Goal: Information Seeking & Learning: Learn about a topic

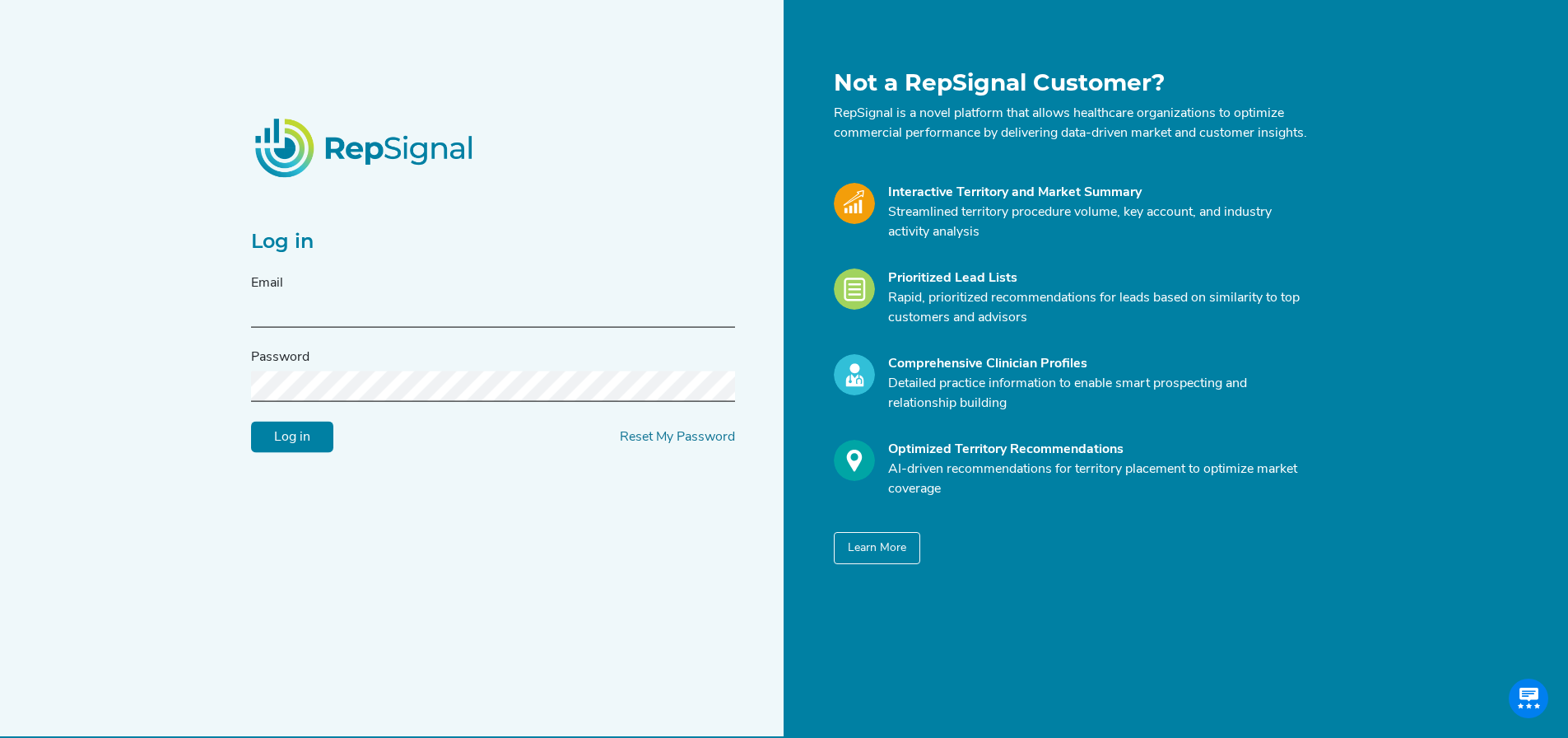
type input "mason@repsignal-admin.com"
click at [321, 440] on input "Log in" at bounding box center [291, 436] width 82 height 31
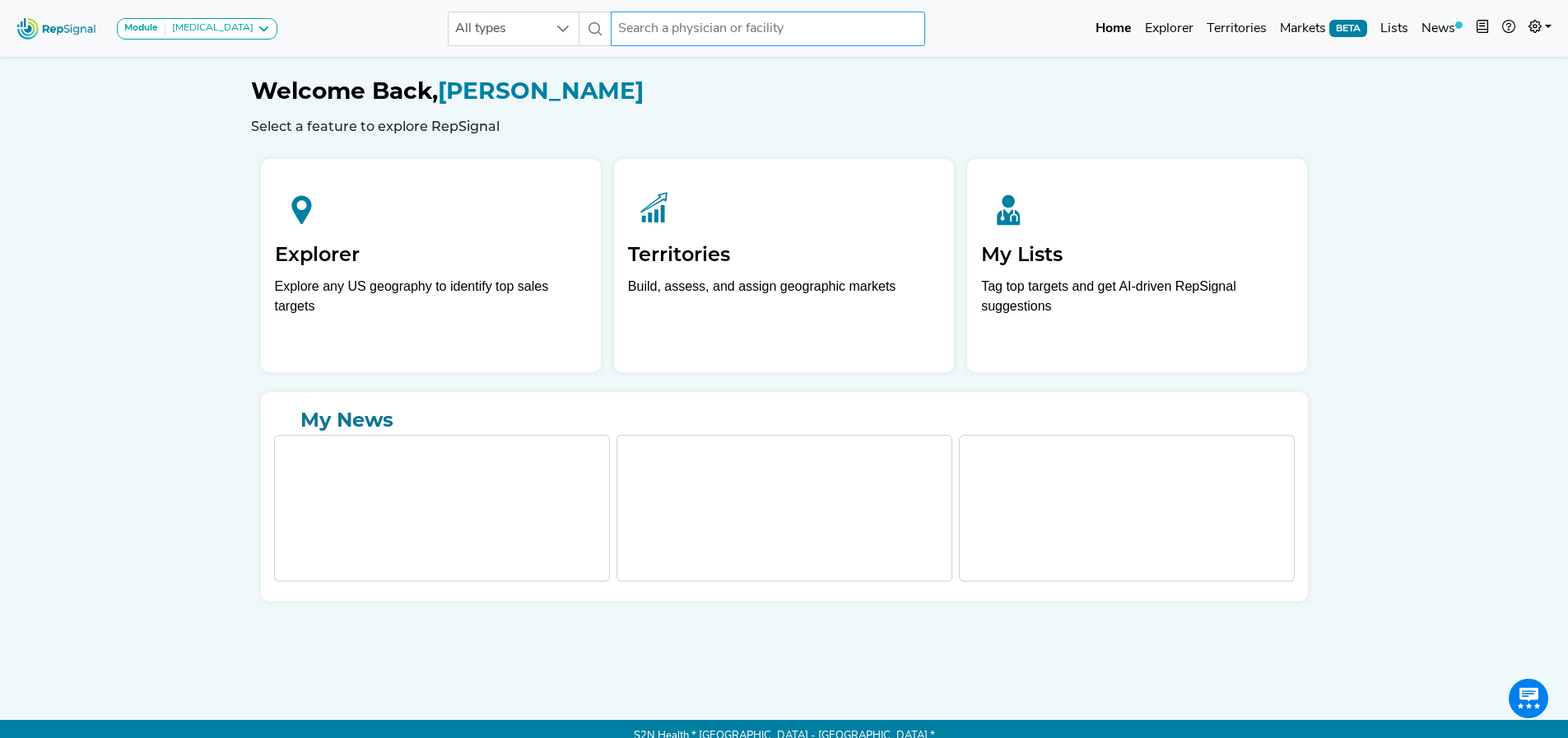
click at [702, 26] on input "text" at bounding box center [768, 28] width 315 height 35
paste input "Ascension SE Wisconsin Hospital - Elmbrook"
type input "Ascension SE Wisconsin Hospital - Elmbrook"
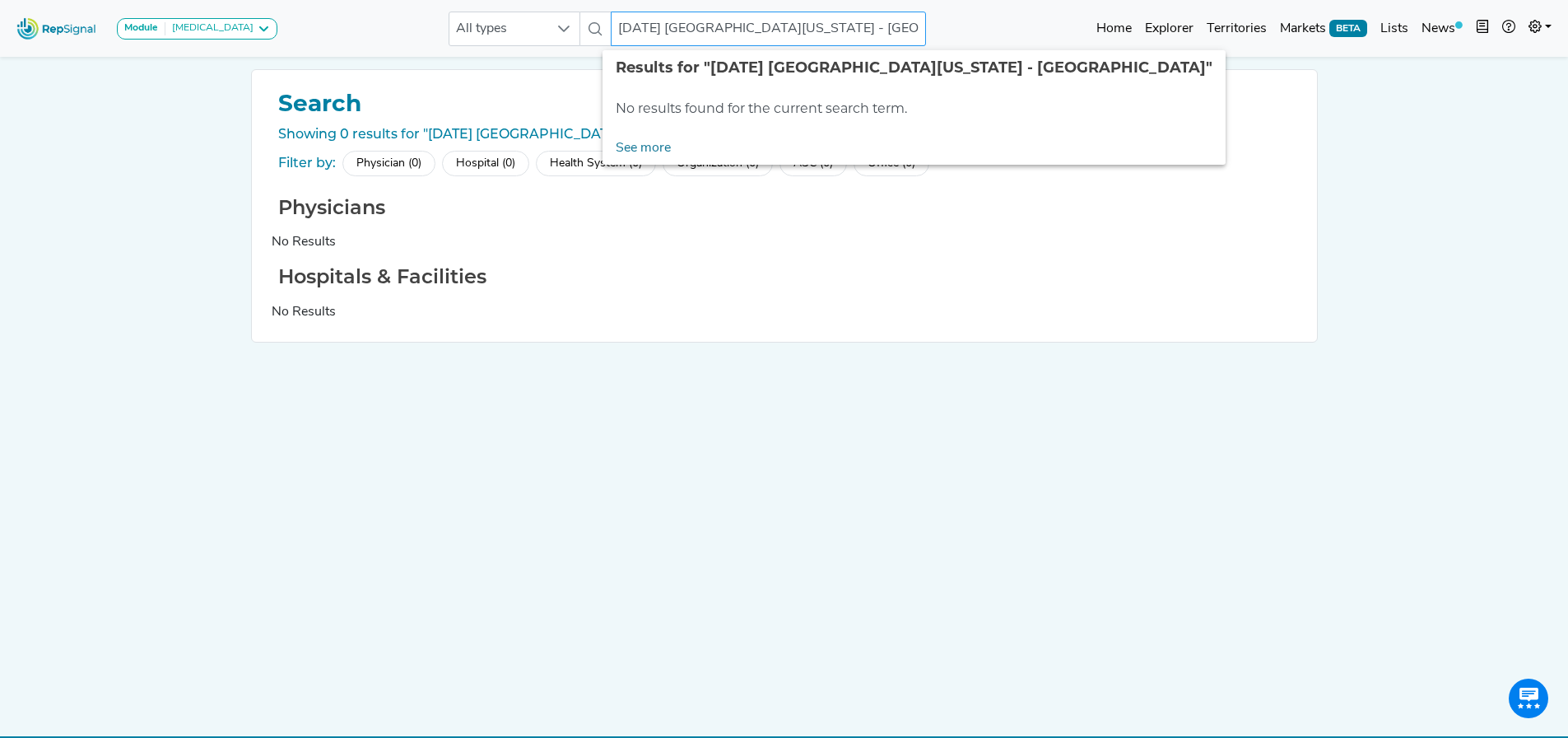
drag, startPoint x: 889, startPoint y: 27, endPoint x: 811, endPoint y: 36, distance: 78.5
click at [811, 36] on input "Ascension SE Wisconsin Hospital - Elmbrook" at bounding box center [768, 28] width 315 height 35
type input "Ascension SE Wisconsin Hospital"
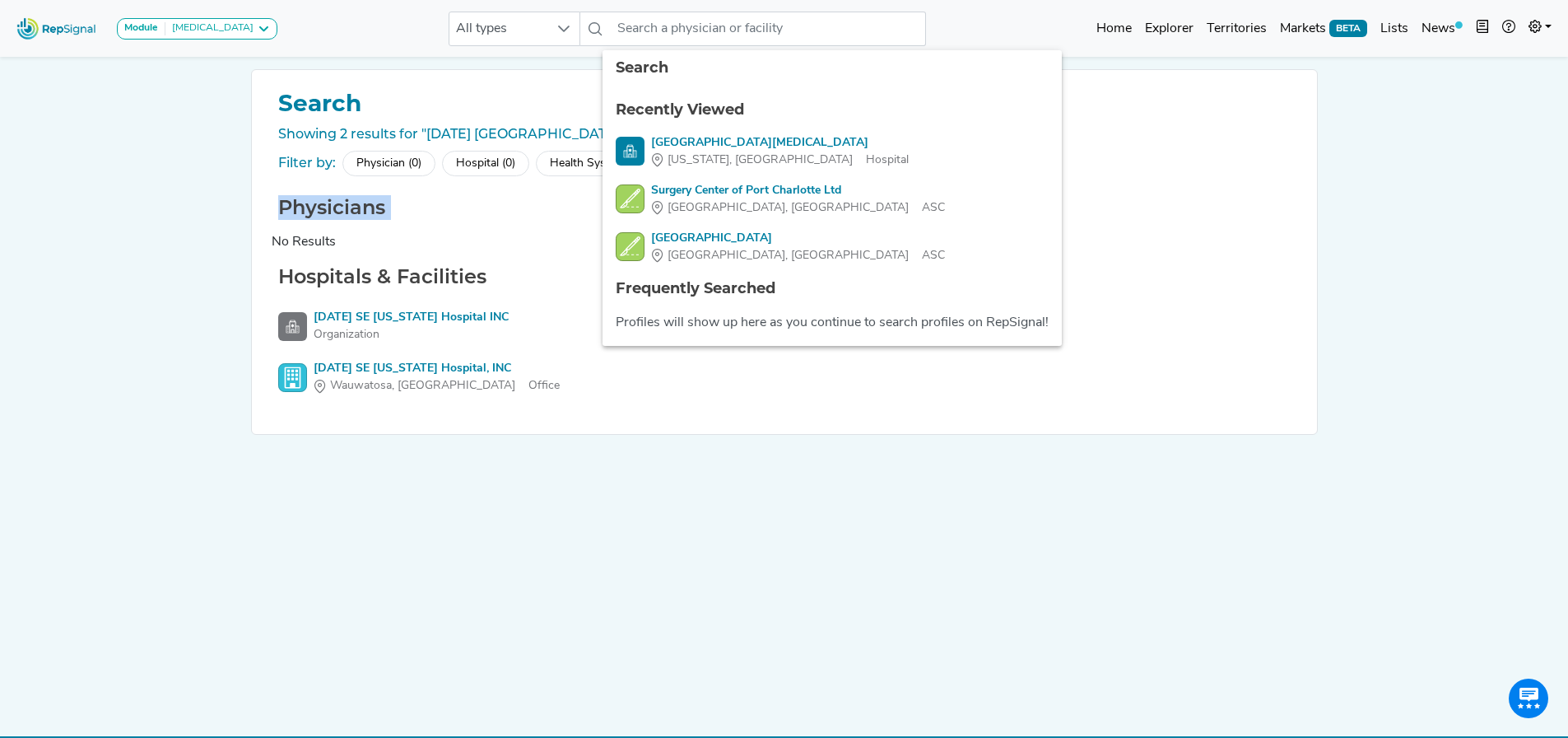
click at [92, 220] on div "Module Bronchoscopy Bronchoscopy Disposable Bronchoscope SBRT SPE TTNA Thoracic…" at bounding box center [784, 385] width 1568 height 769
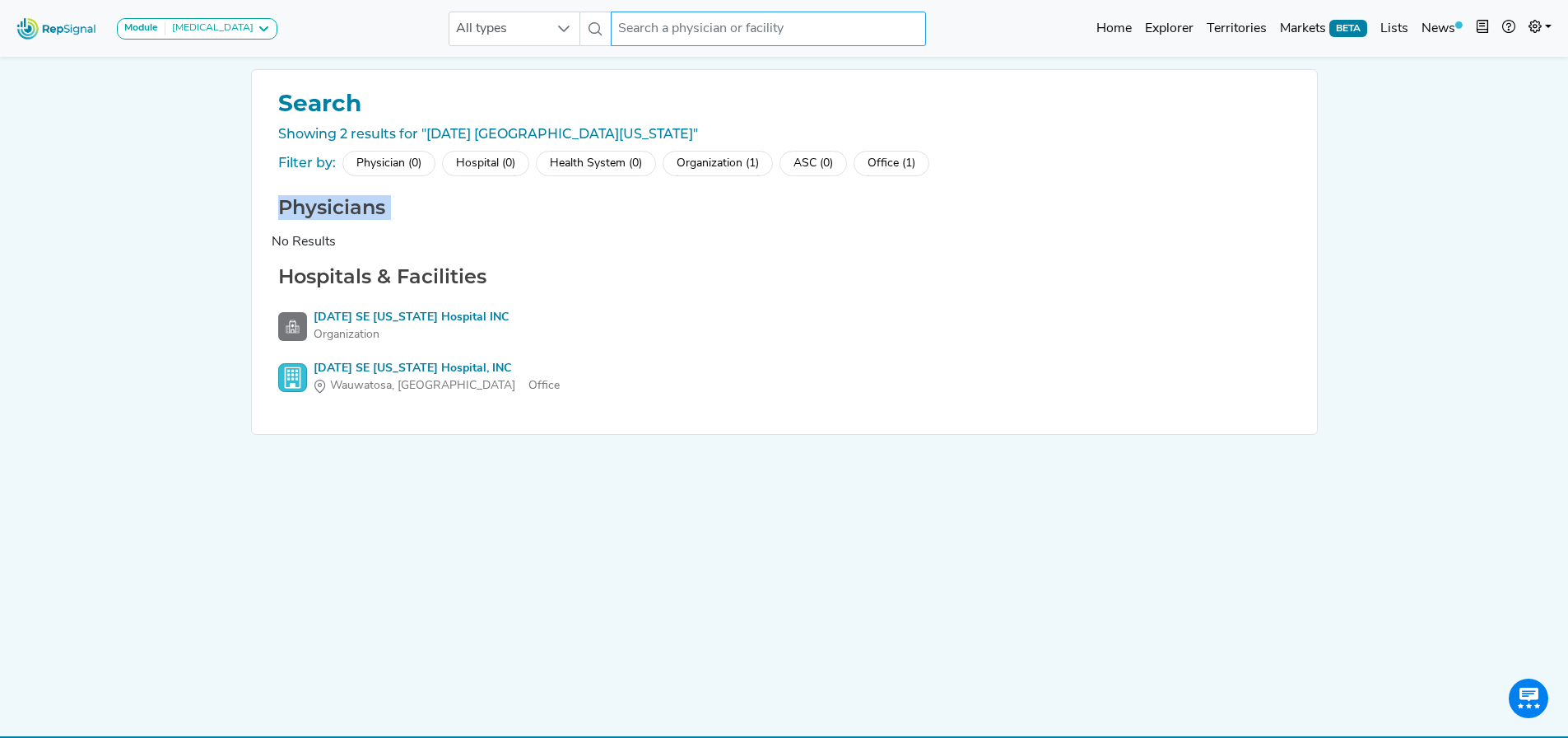
click at [825, 23] on input "text" at bounding box center [768, 28] width 315 height 35
paste input "[DATE][GEOGRAPHIC_DATA][US_STATE]"
type input "[DATE][GEOGRAPHIC_DATA][US_STATE]"
click at [765, 31] on input "[DATE][GEOGRAPHIC_DATA][US_STATE]" at bounding box center [768, 28] width 315 height 35
click at [757, 29] on input "[DATE][GEOGRAPHIC_DATA][US_STATE]" at bounding box center [768, 28] width 315 height 35
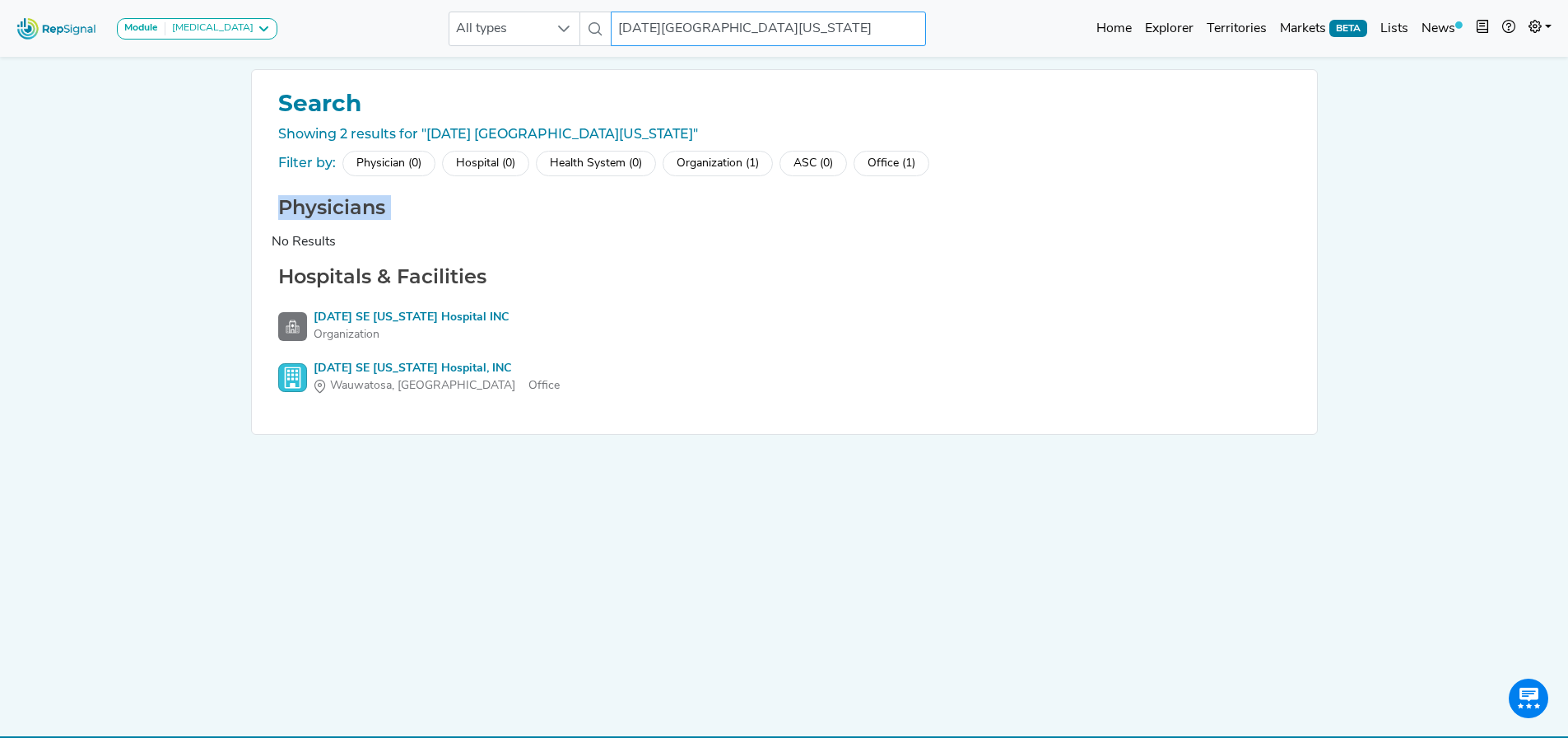
click at [675, 31] on input "[DATE][GEOGRAPHIC_DATA][US_STATE]" at bounding box center [768, 28] width 315 height 35
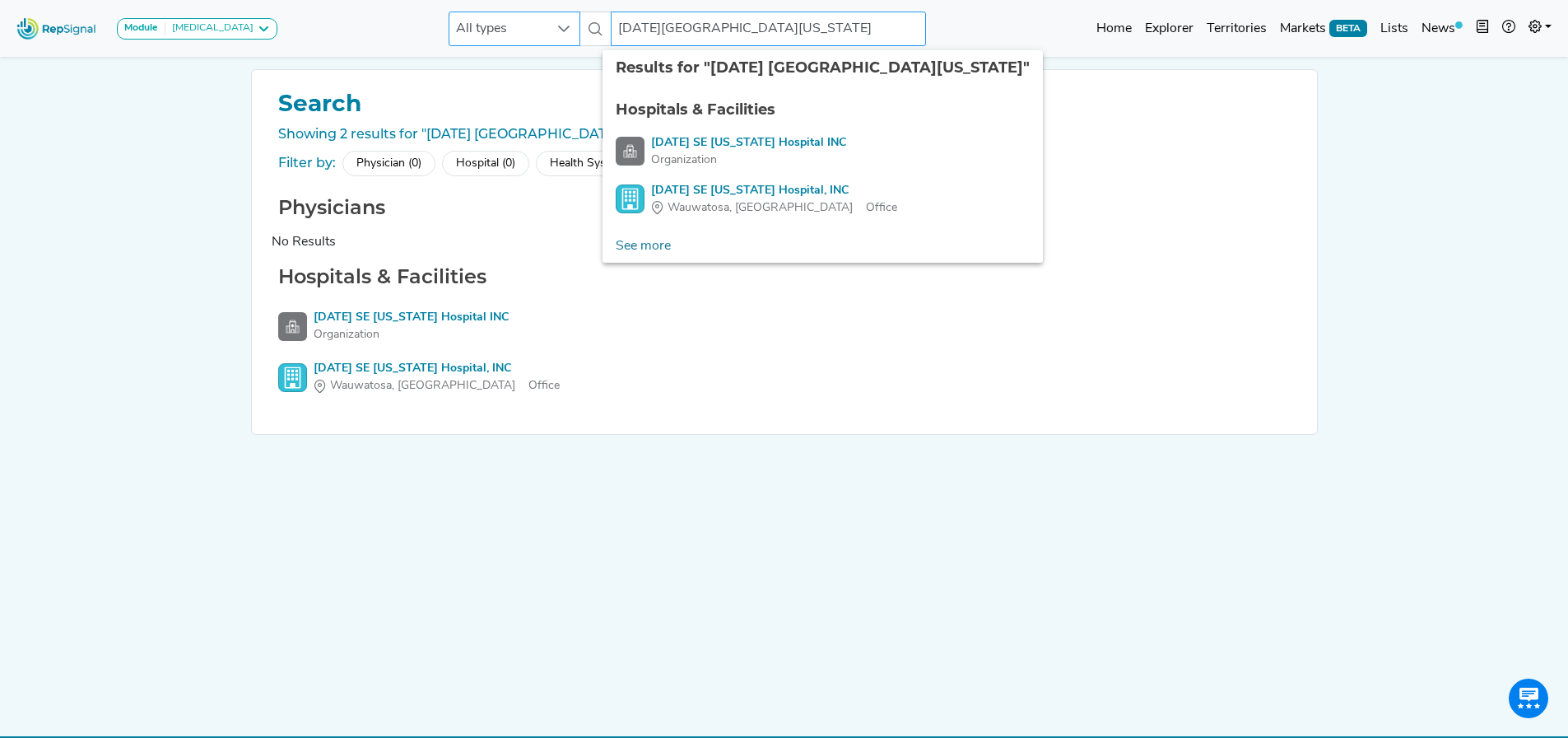
drag, startPoint x: 831, startPoint y: 23, endPoint x: 466, endPoint y: 25, distance: 365.0
click at [466, 25] on div "All types Ascension SE Wisconsin Hospital 3 results are available" at bounding box center [687, 28] width 478 height 35
paste input "text"
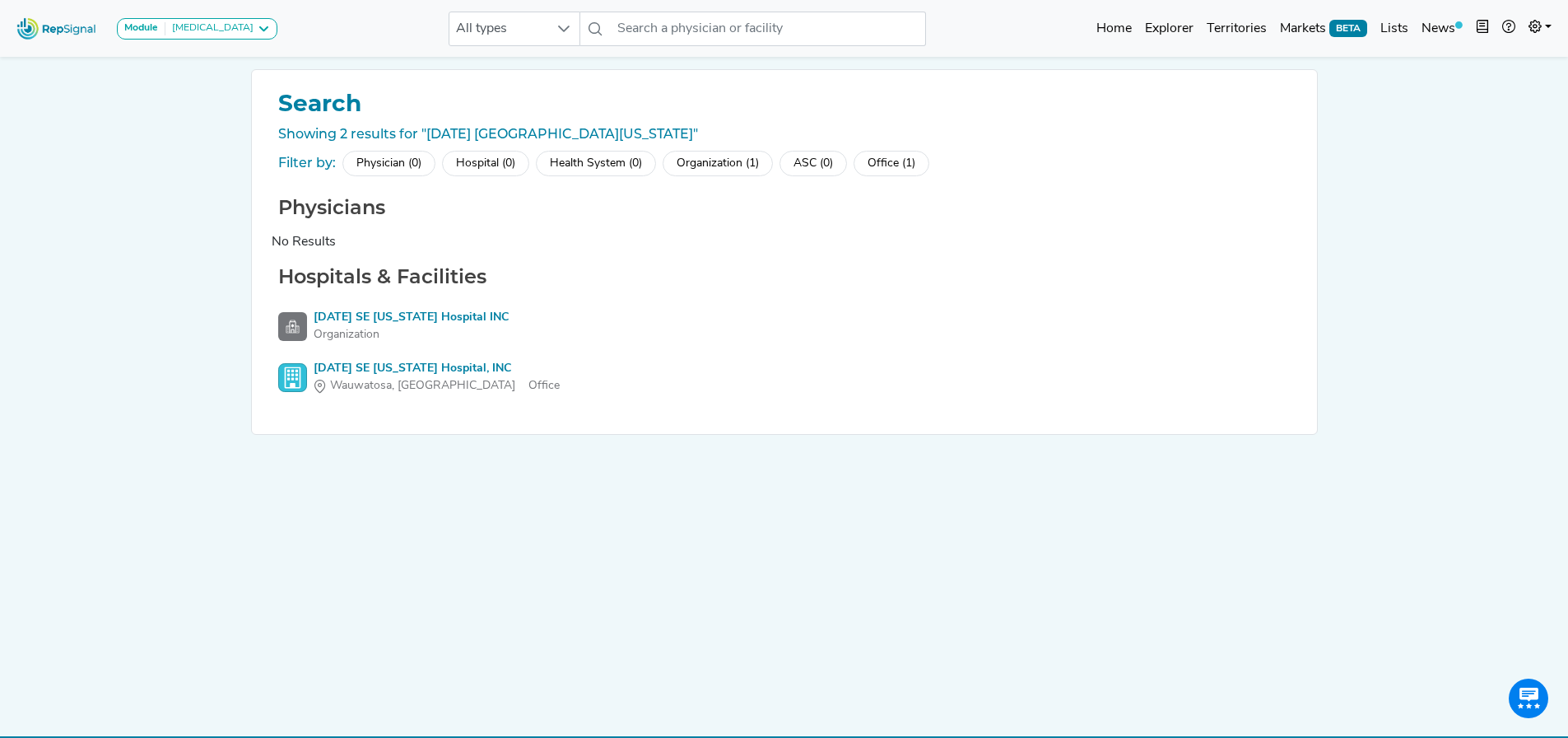
click at [493, 166] on div "Hospital (0)" at bounding box center [485, 163] width 88 height 25
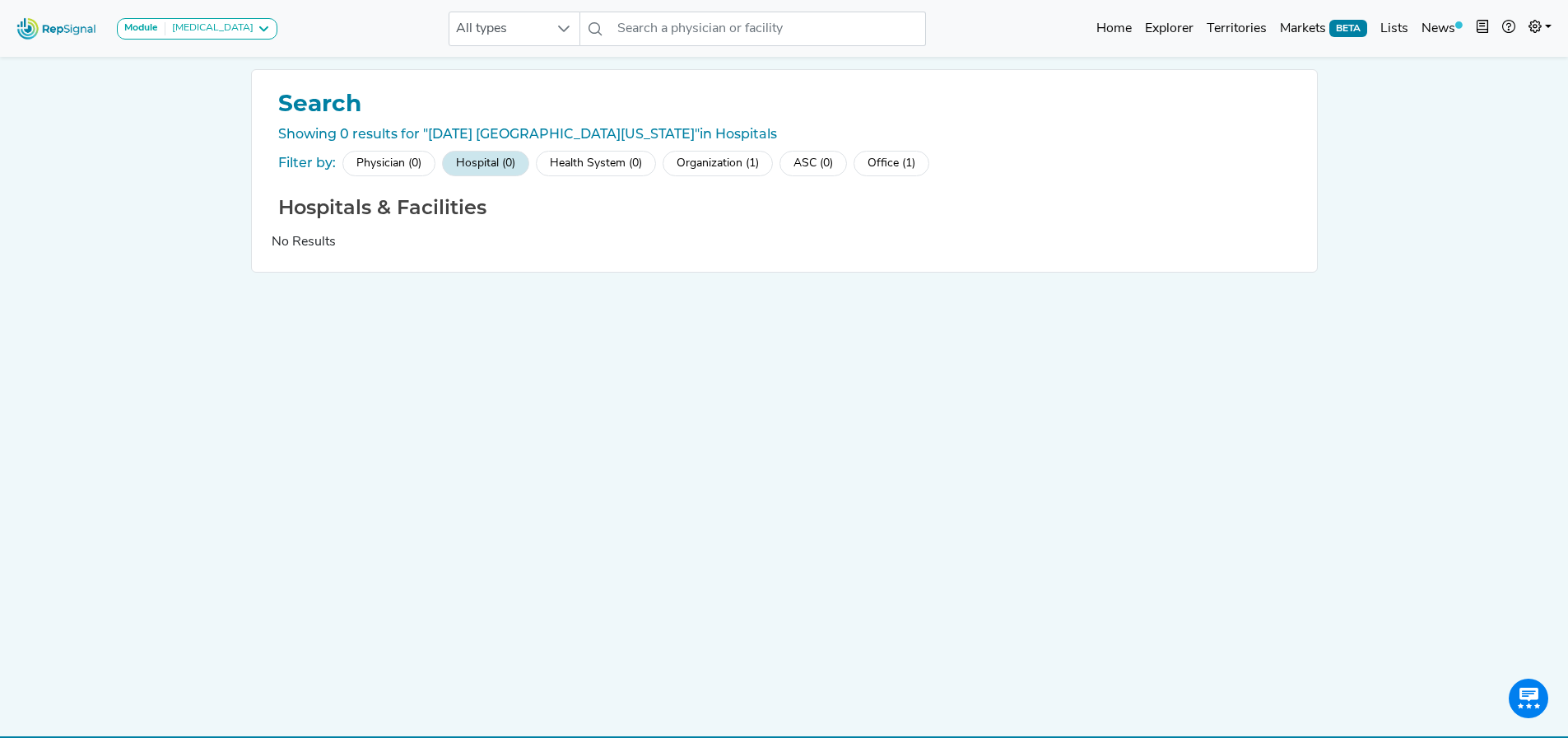
click at [401, 162] on div "Physician (0)" at bounding box center [388, 163] width 93 height 25
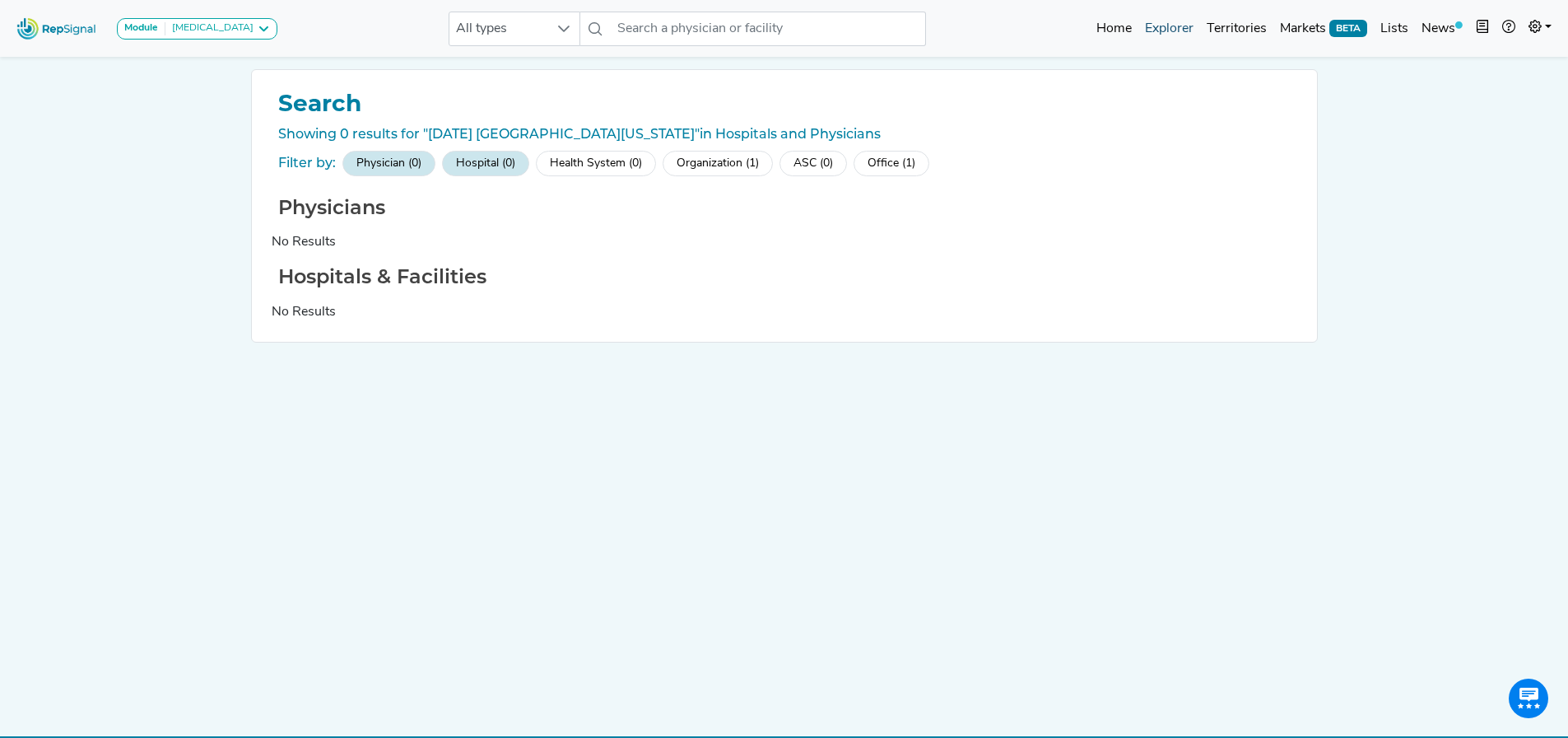
click at [1169, 23] on link "Explorer" at bounding box center [1169, 28] width 62 height 33
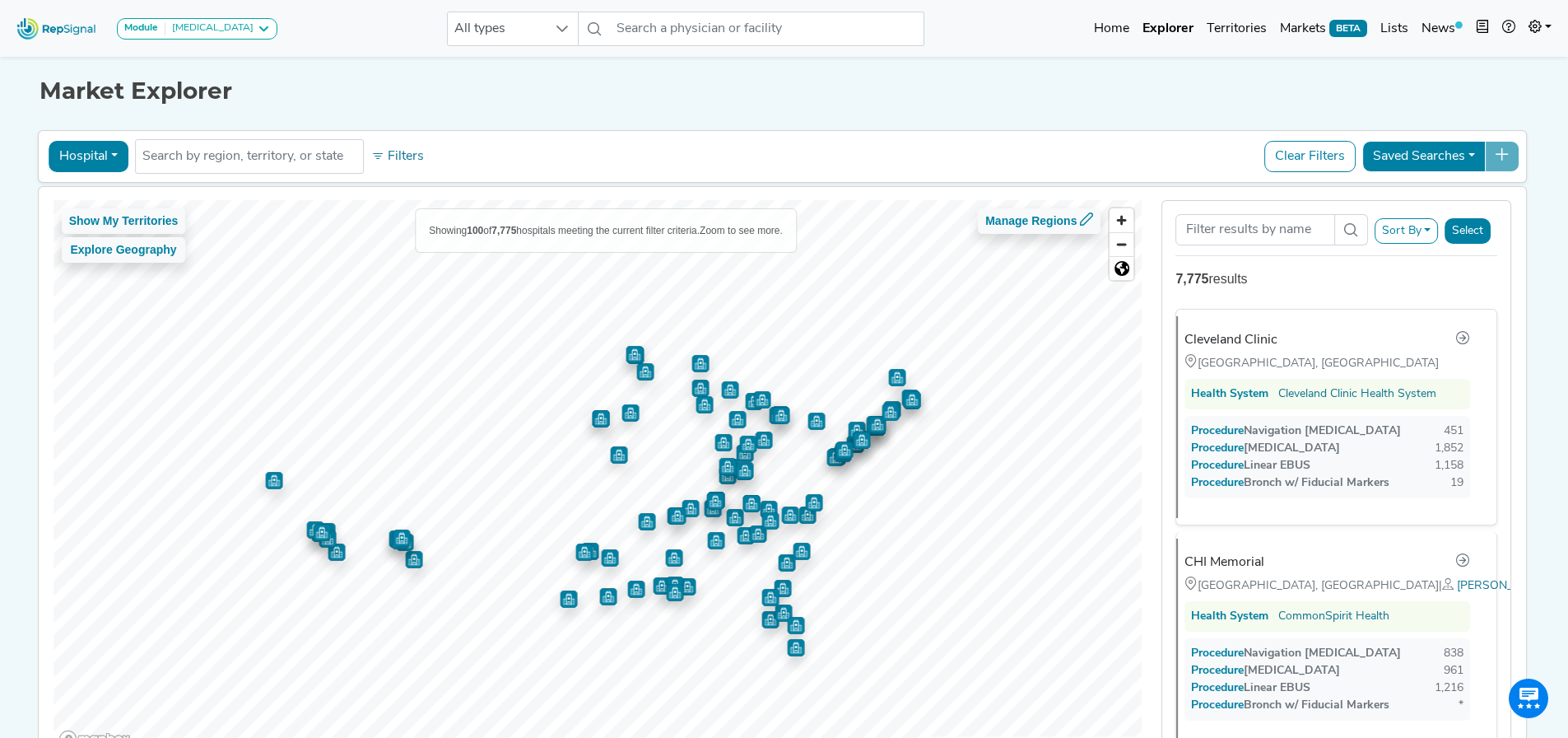
click at [1296, 409] on div "Cleveland Clinic Cleveland, OH Health System Cleveland Clinic Health System Pro…" at bounding box center [1331, 418] width 307 height 202
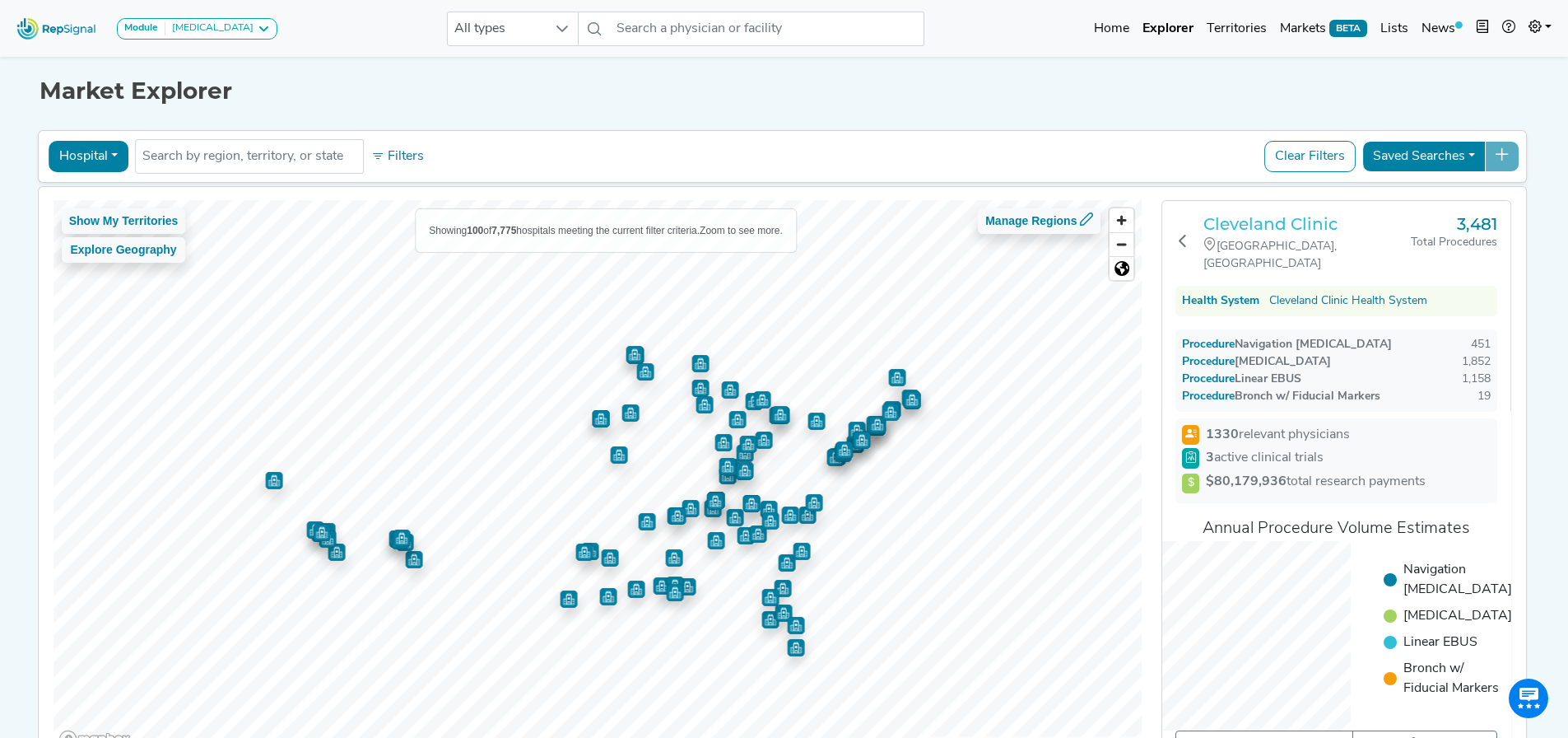
click at [1318, 217] on h3 "Cleveland Clinic" at bounding box center [1307, 223] width 207 height 20
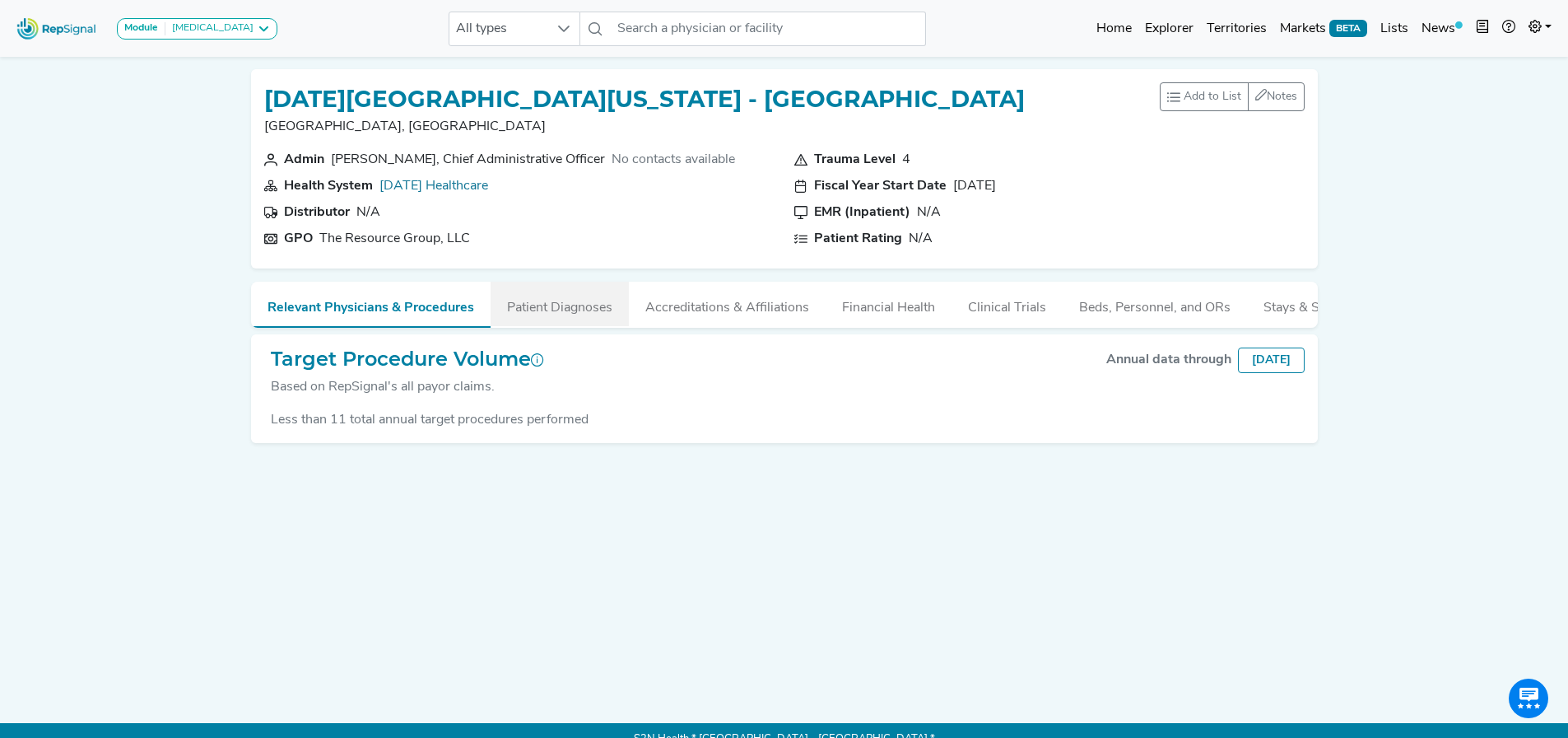
click at [577, 308] on button "Patient Diagnoses" at bounding box center [560, 303] width 139 height 44
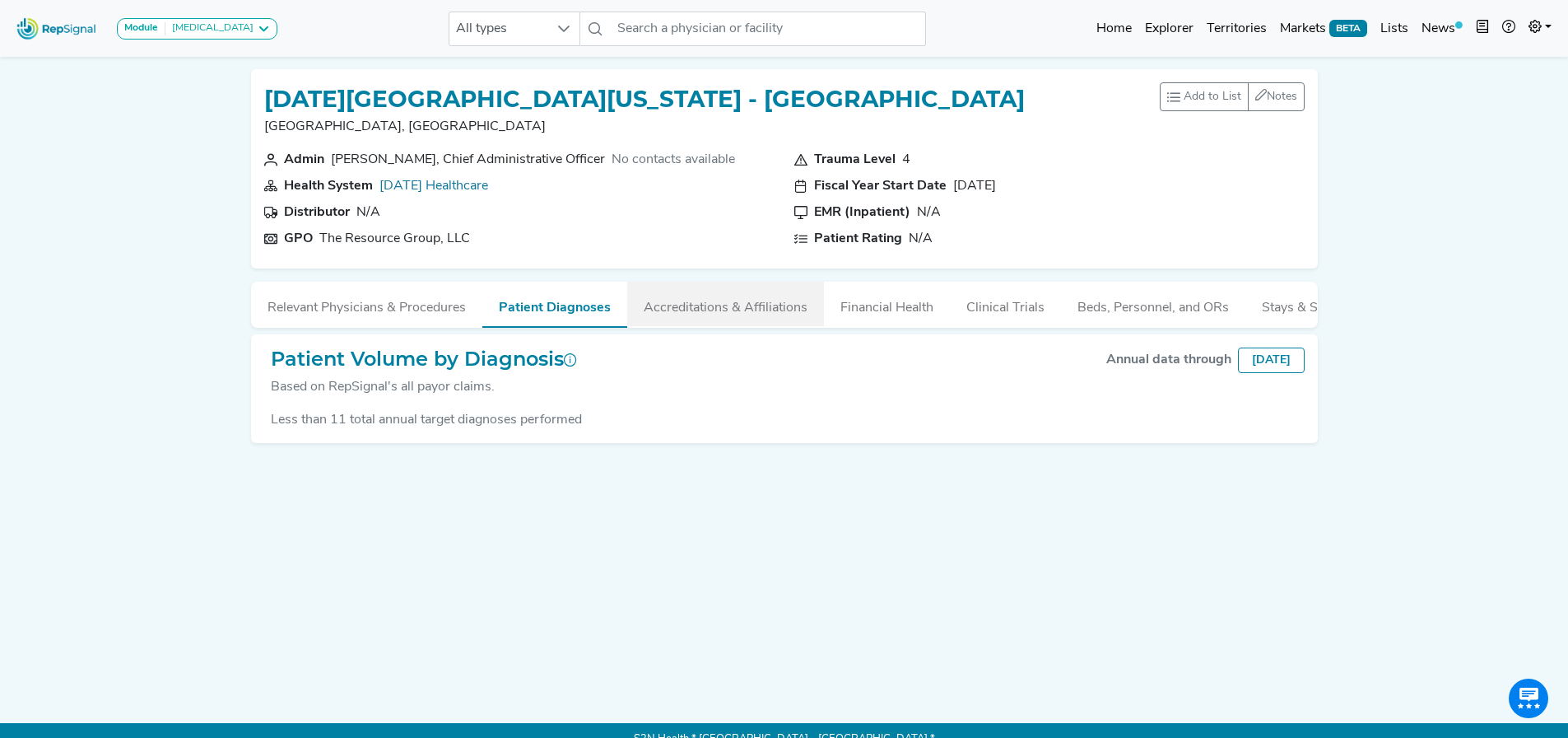
click at [733, 308] on button "Accreditations & Affiliations" at bounding box center [726, 303] width 197 height 44
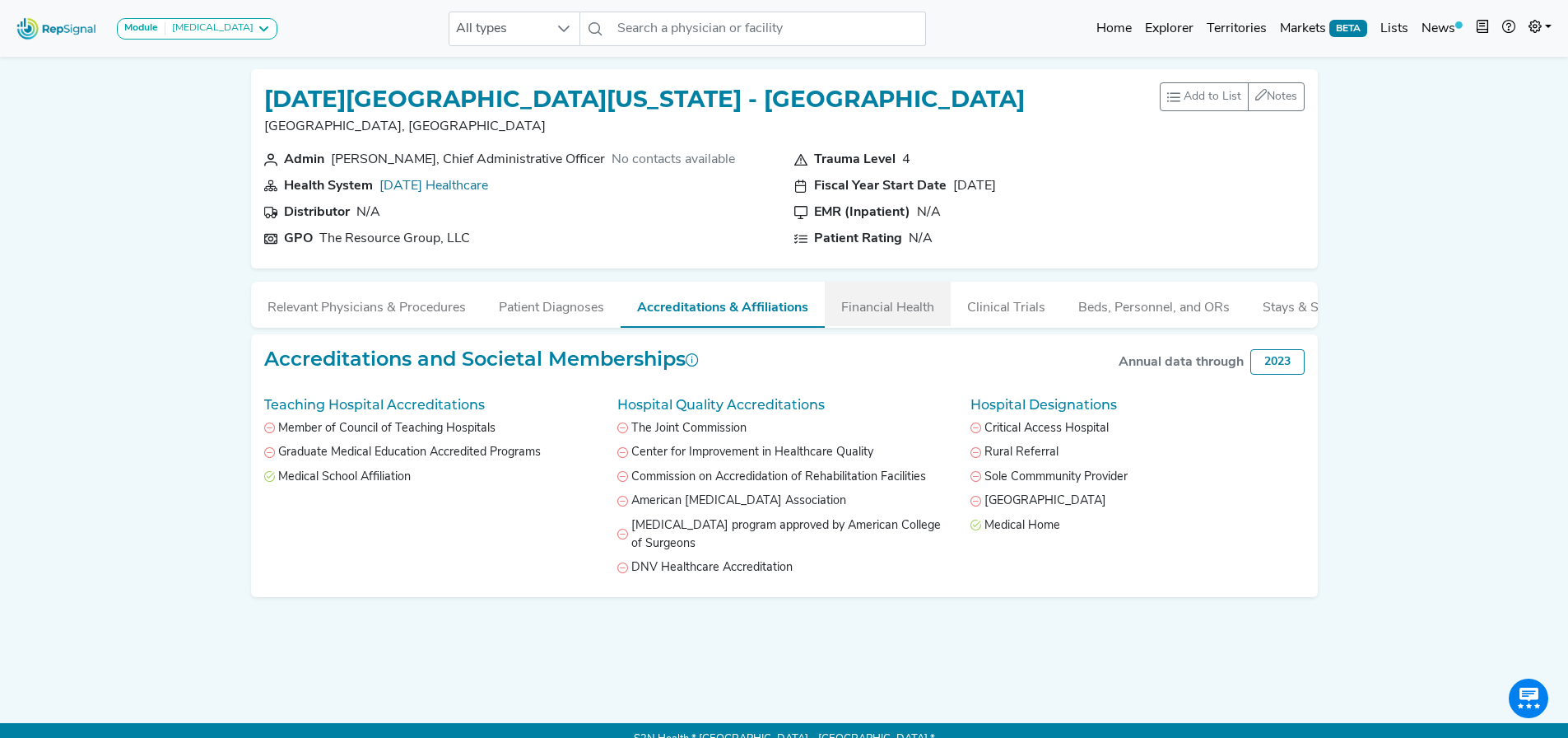
click at [903, 305] on button "Financial Health" at bounding box center [888, 303] width 126 height 44
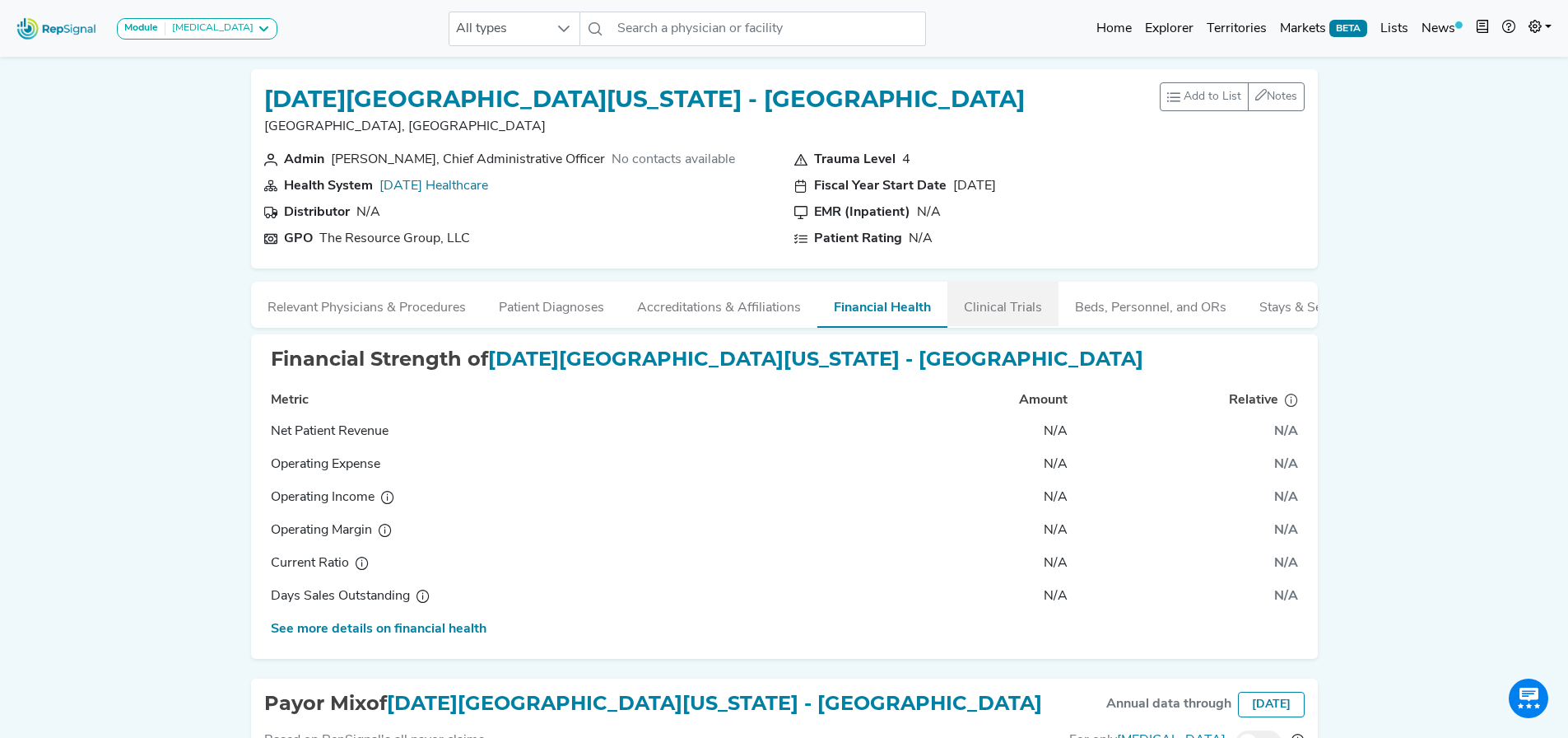
click at [1048, 291] on button "Clinical Trials" at bounding box center [1004, 303] width 111 height 44
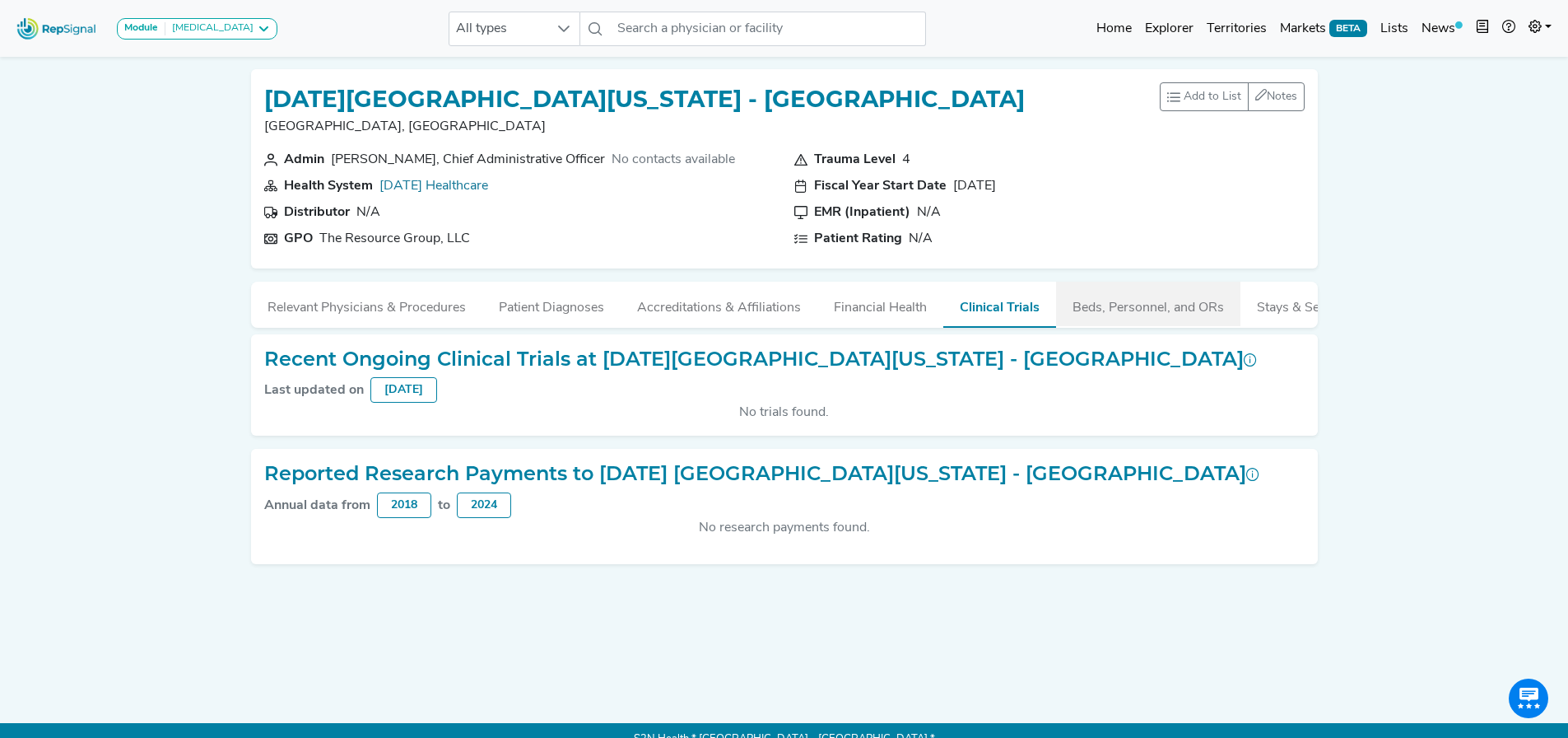
click at [1220, 287] on button "Beds, Personnel, and ORs" at bounding box center [1149, 303] width 185 height 44
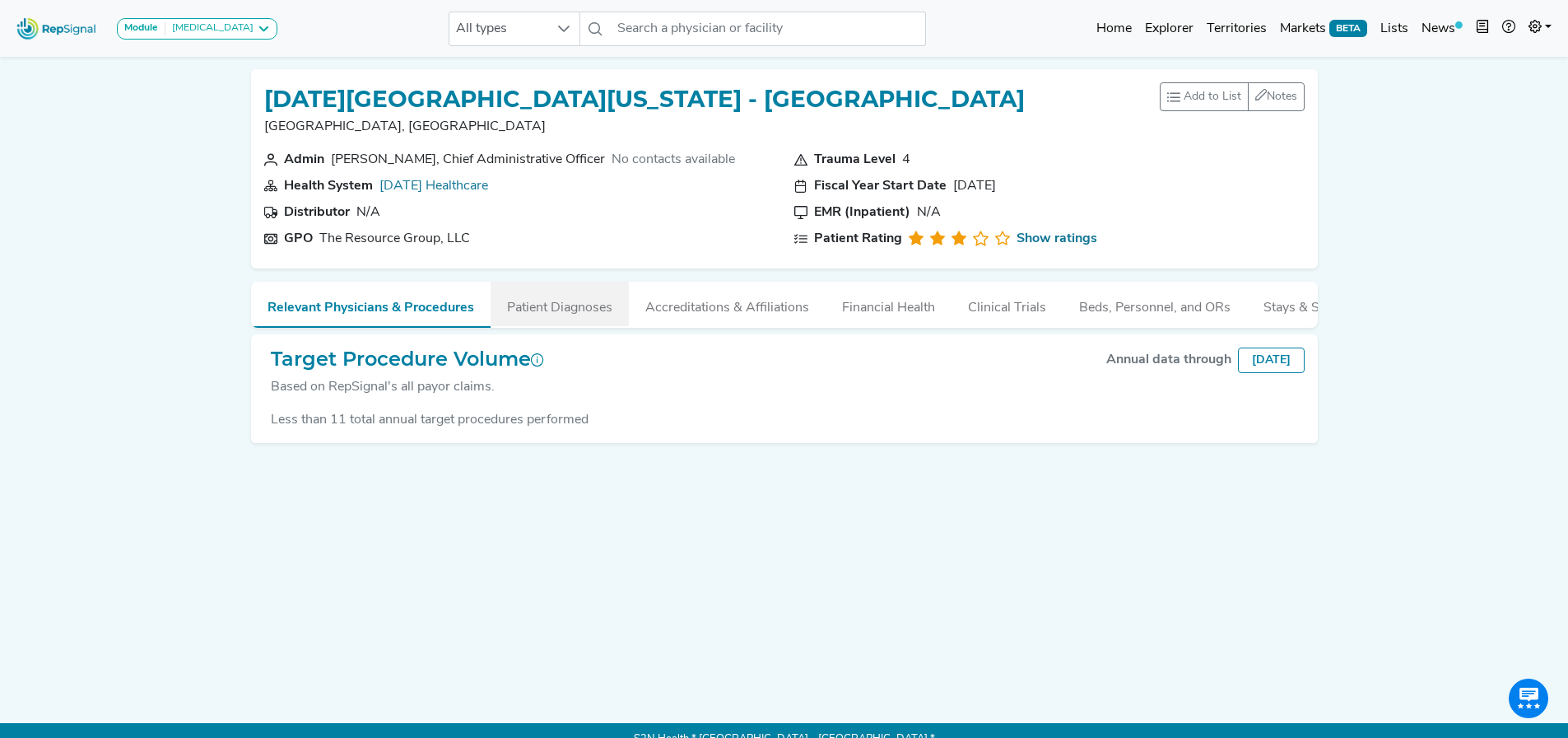
click at [552, 316] on button "Patient Diagnoses" at bounding box center [560, 303] width 139 height 44
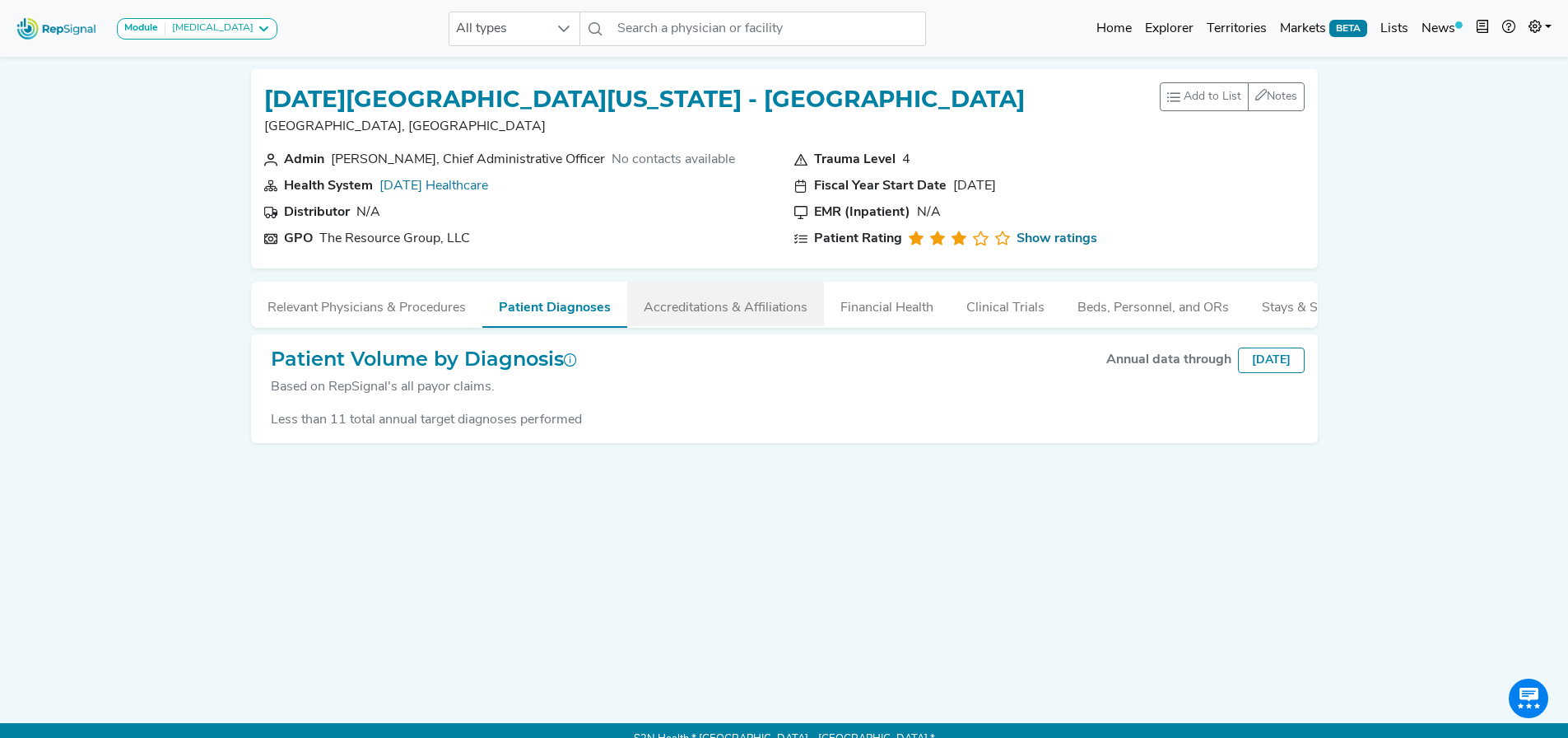
click at [662, 305] on button "Accreditations & Affiliations" at bounding box center [726, 303] width 197 height 44
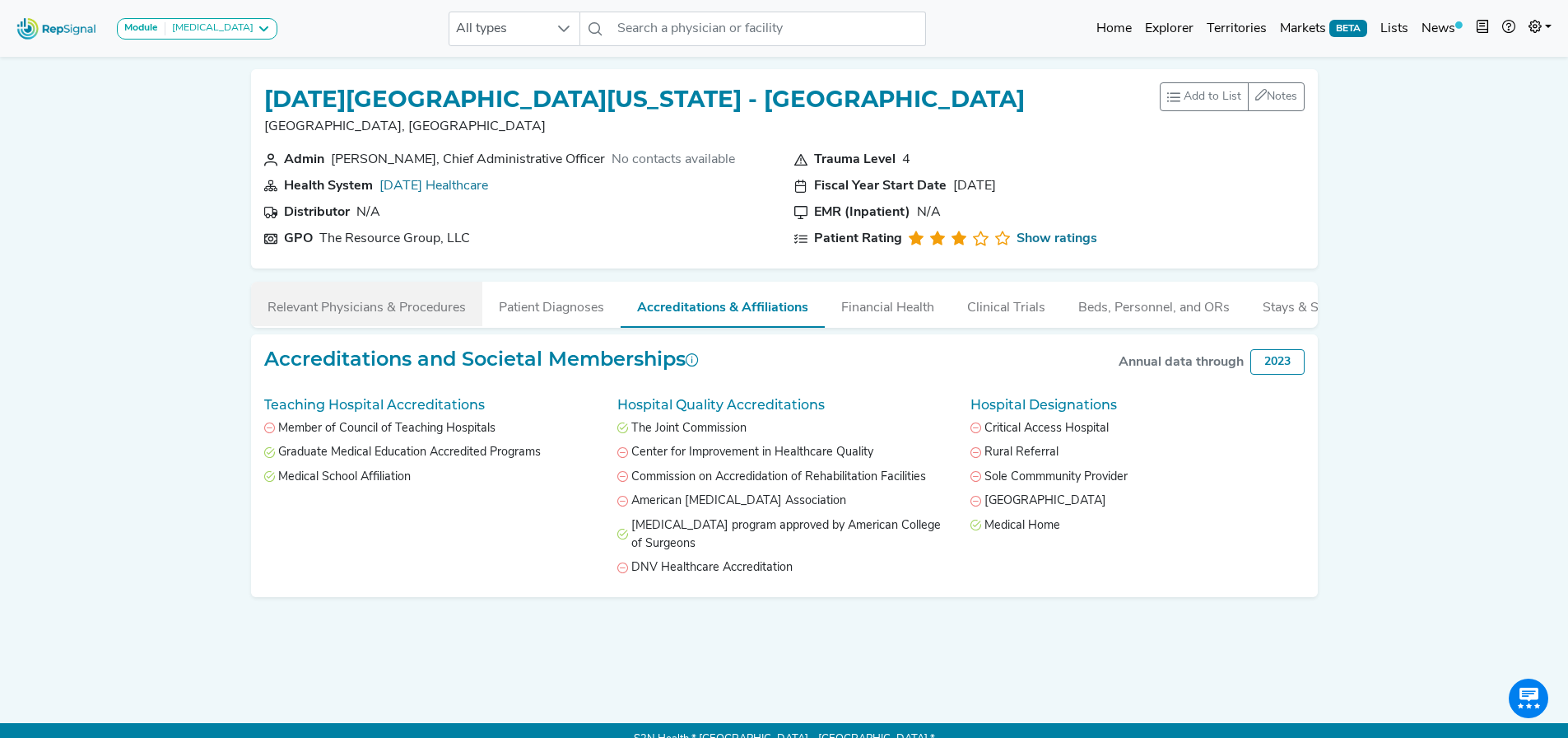
click at [400, 307] on button "Relevant Physicians & Procedures" at bounding box center [367, 303] width 232 height 44
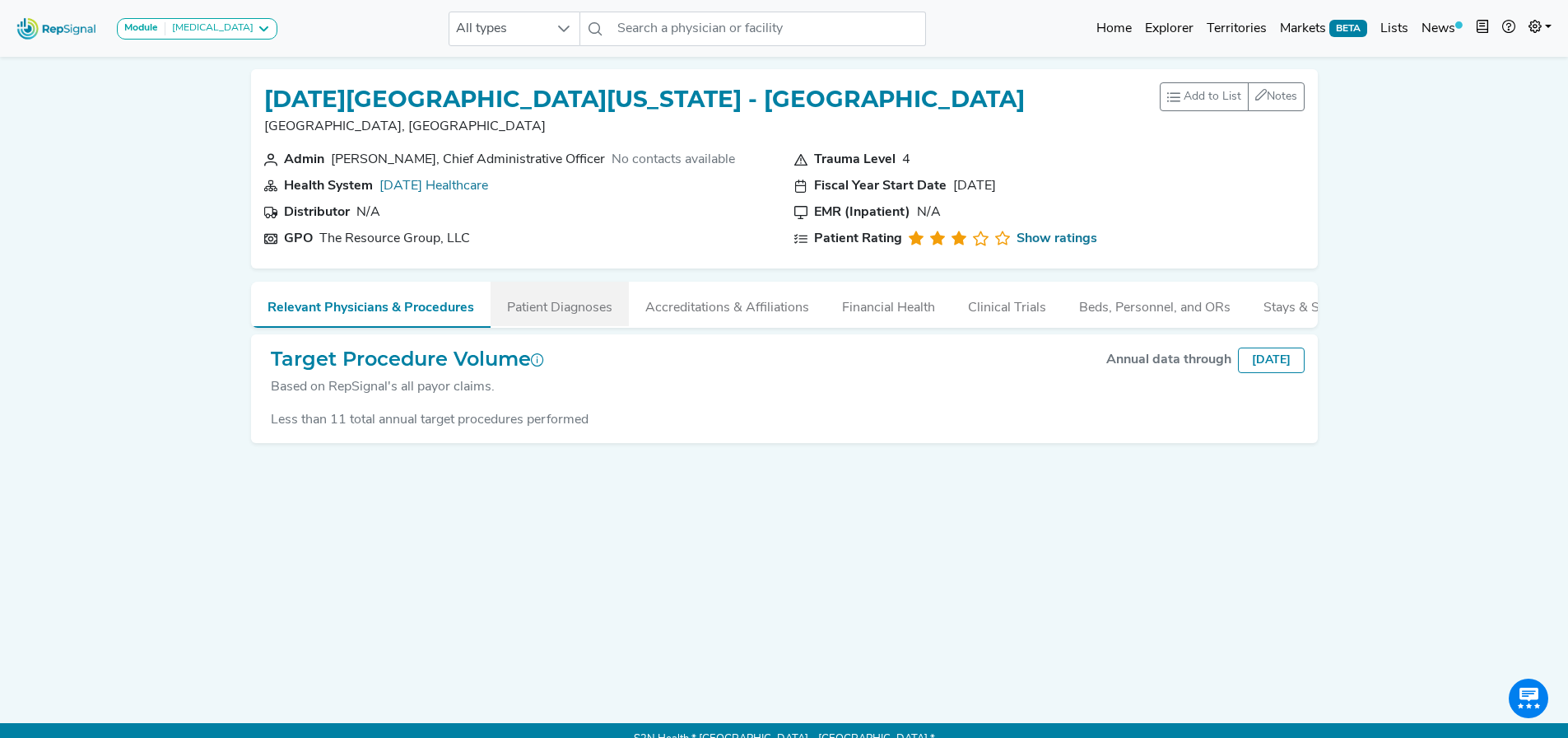
click at [570, 305] on button "Patient Diagnoses" at bounding box center [560, 303] width 139 height 44
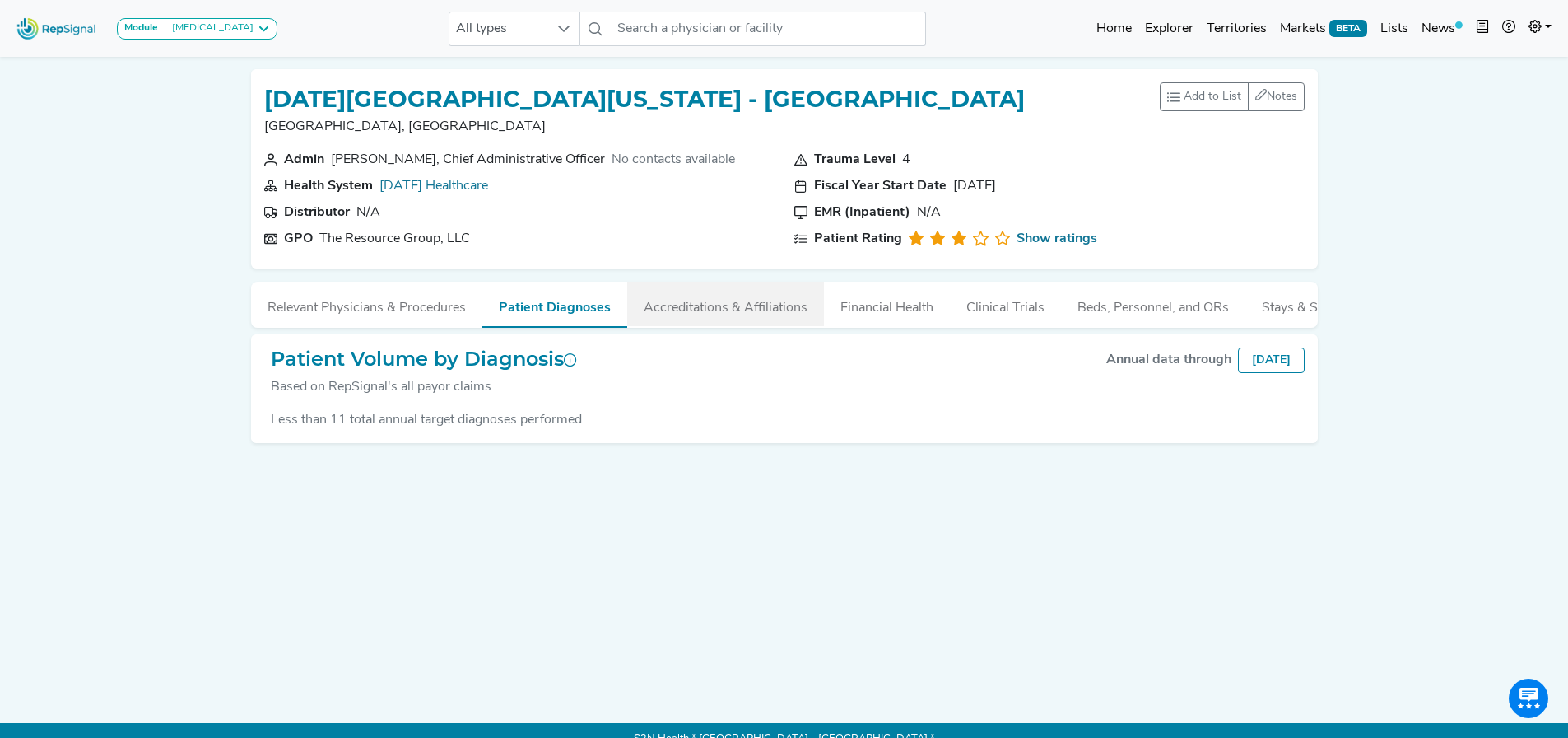
click at [719, 301] on button "Accreditations & Affiliations" at bounding box center [726, 303] width 197 height 44
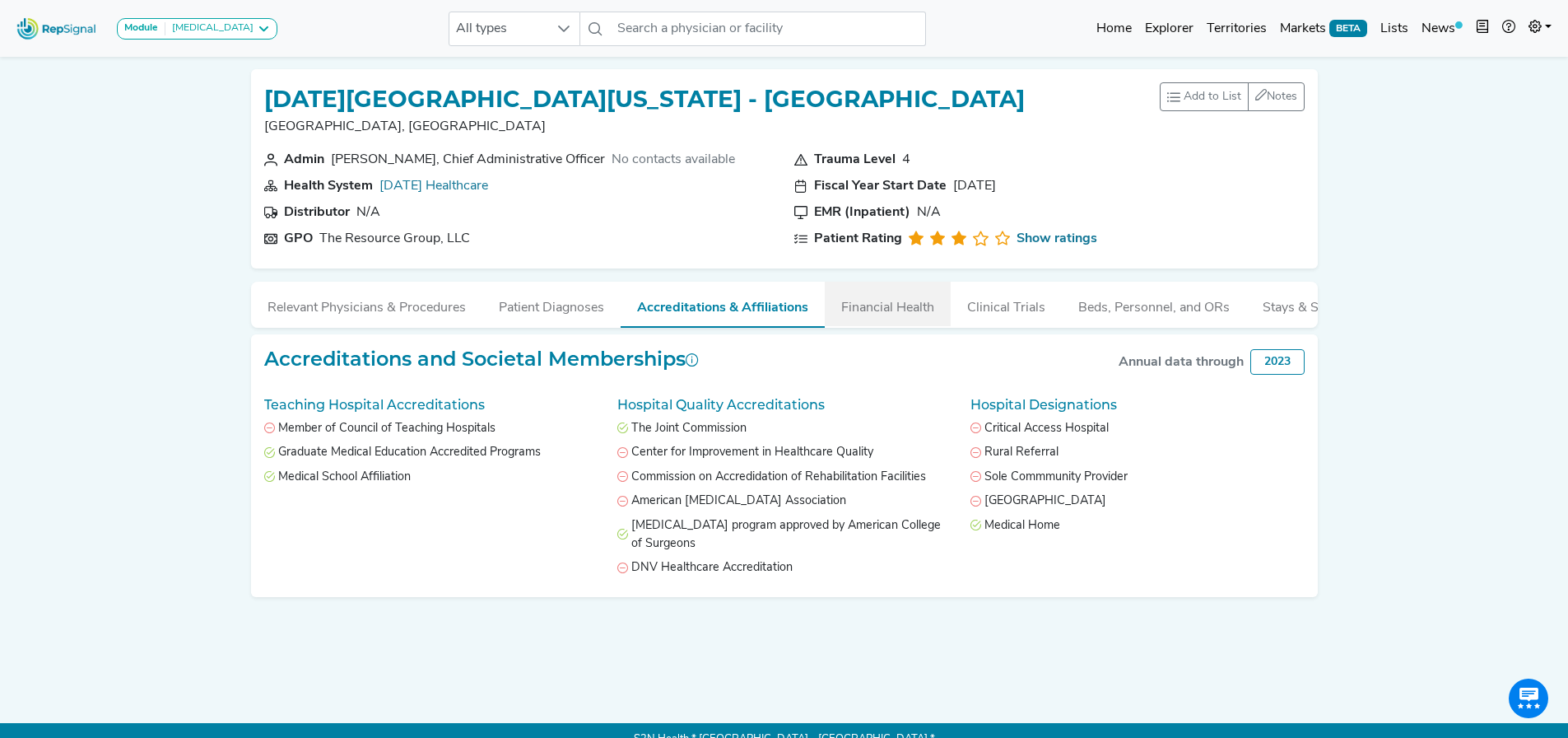
click at [920, 311] on button "Financial Health" at bounding box center [888, 303] width 126 height 44
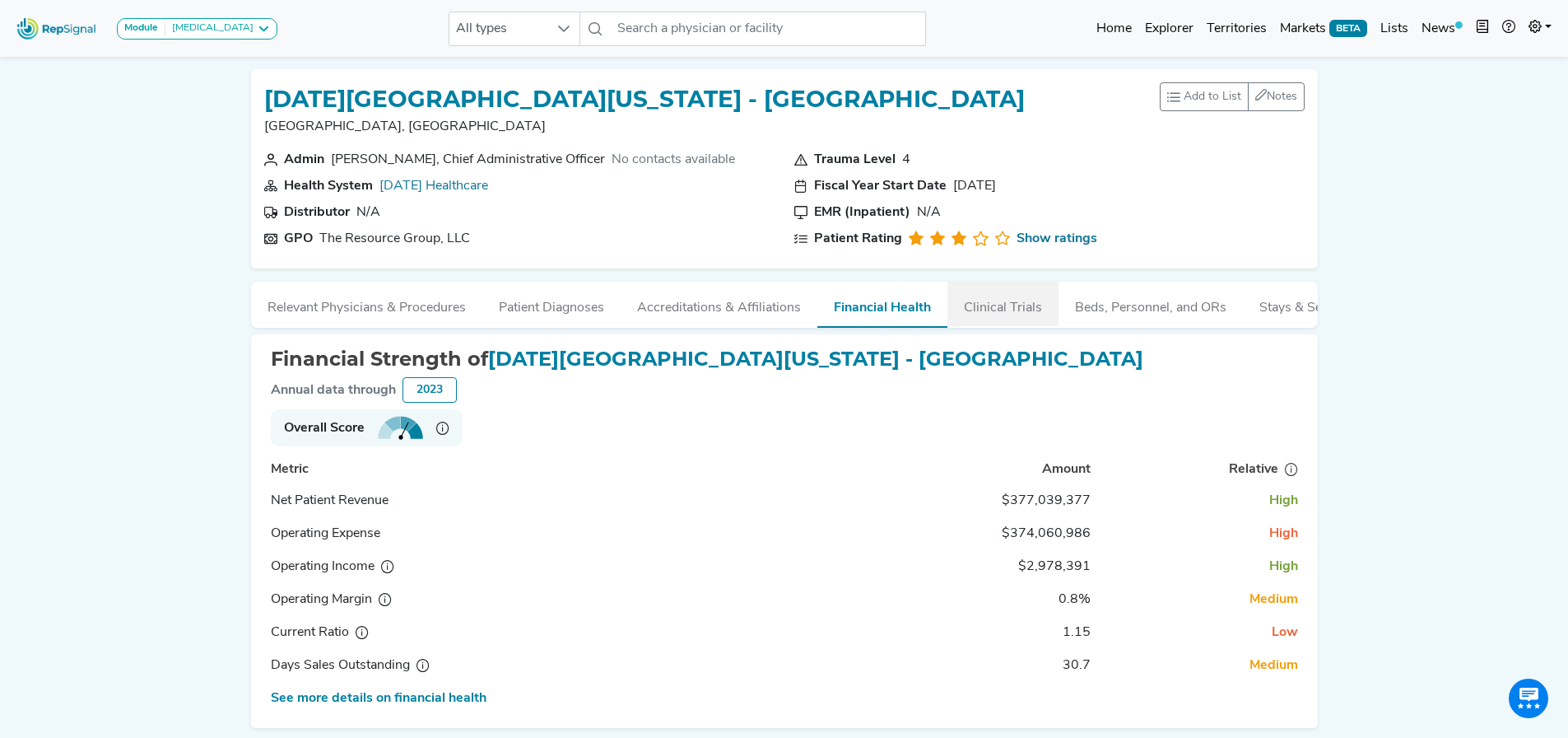
click at [989, 312] on button "Clinical Trials" at bounding box center [1004, 303] width 111 height 44
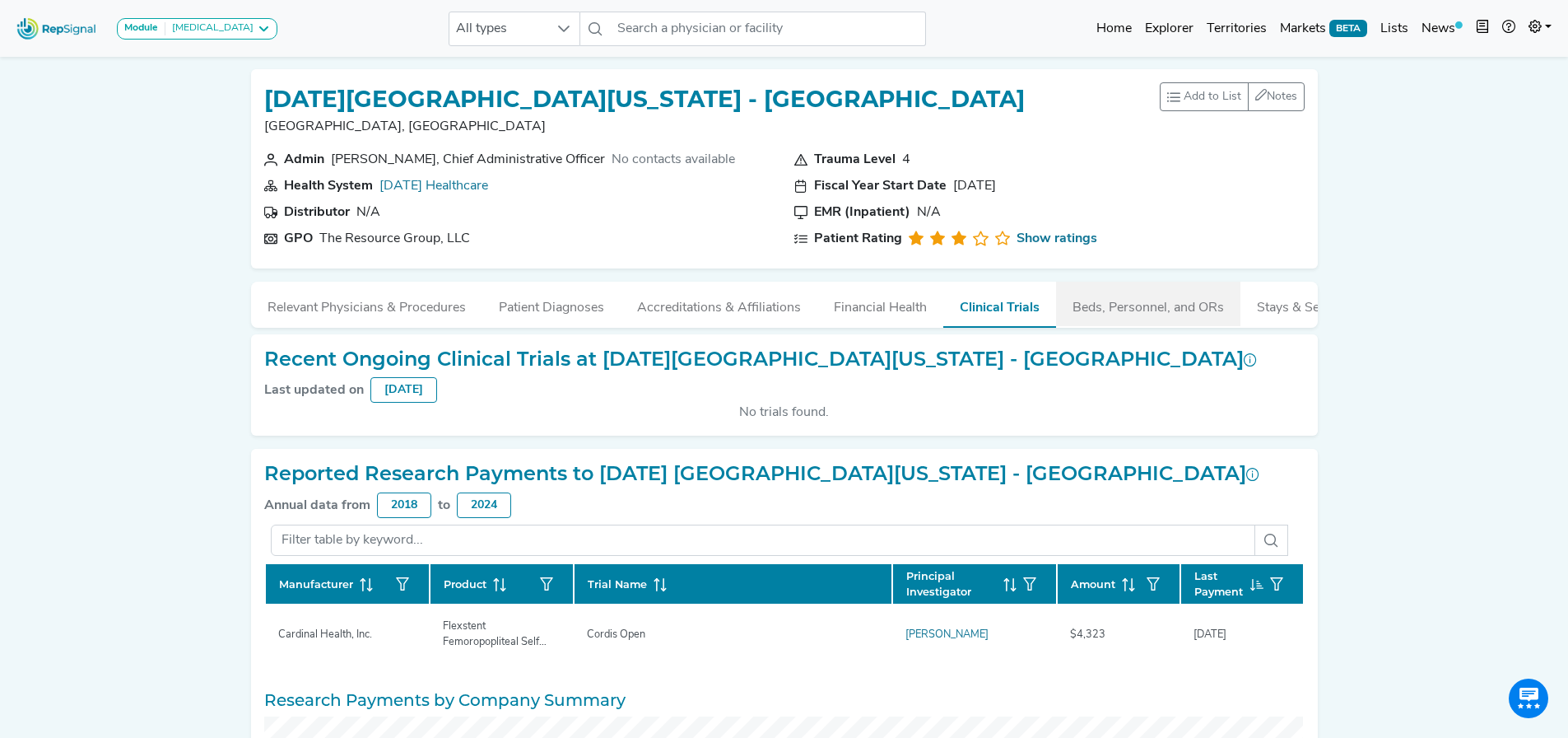
click at [1122, 312] on button "Beds, Personnel, and ORs" at bounding box center [1149, 303] width 185 height 44
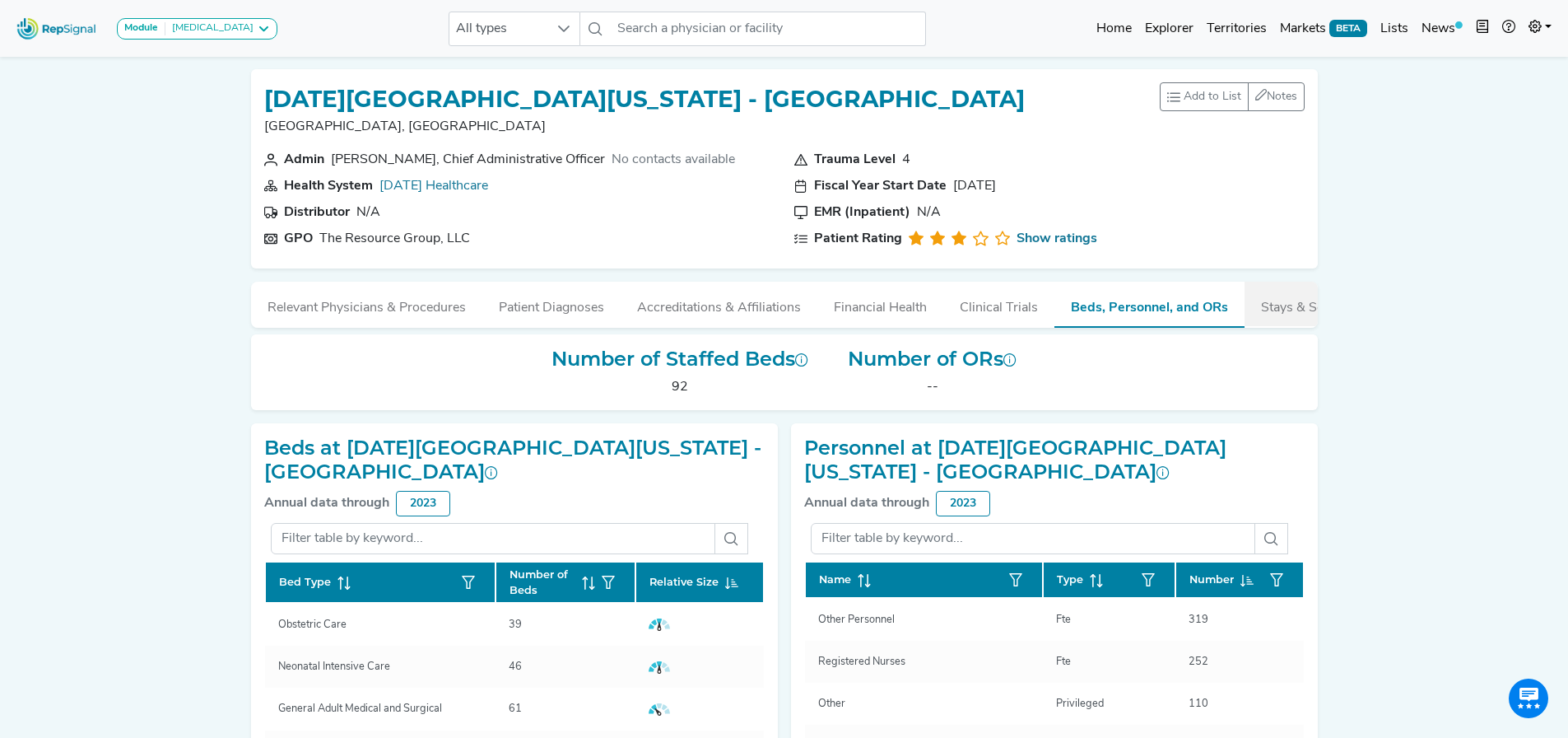
click at [1271, 314] on button "Stays & Services" at bounding box center [1310, 303] width 130 height 44
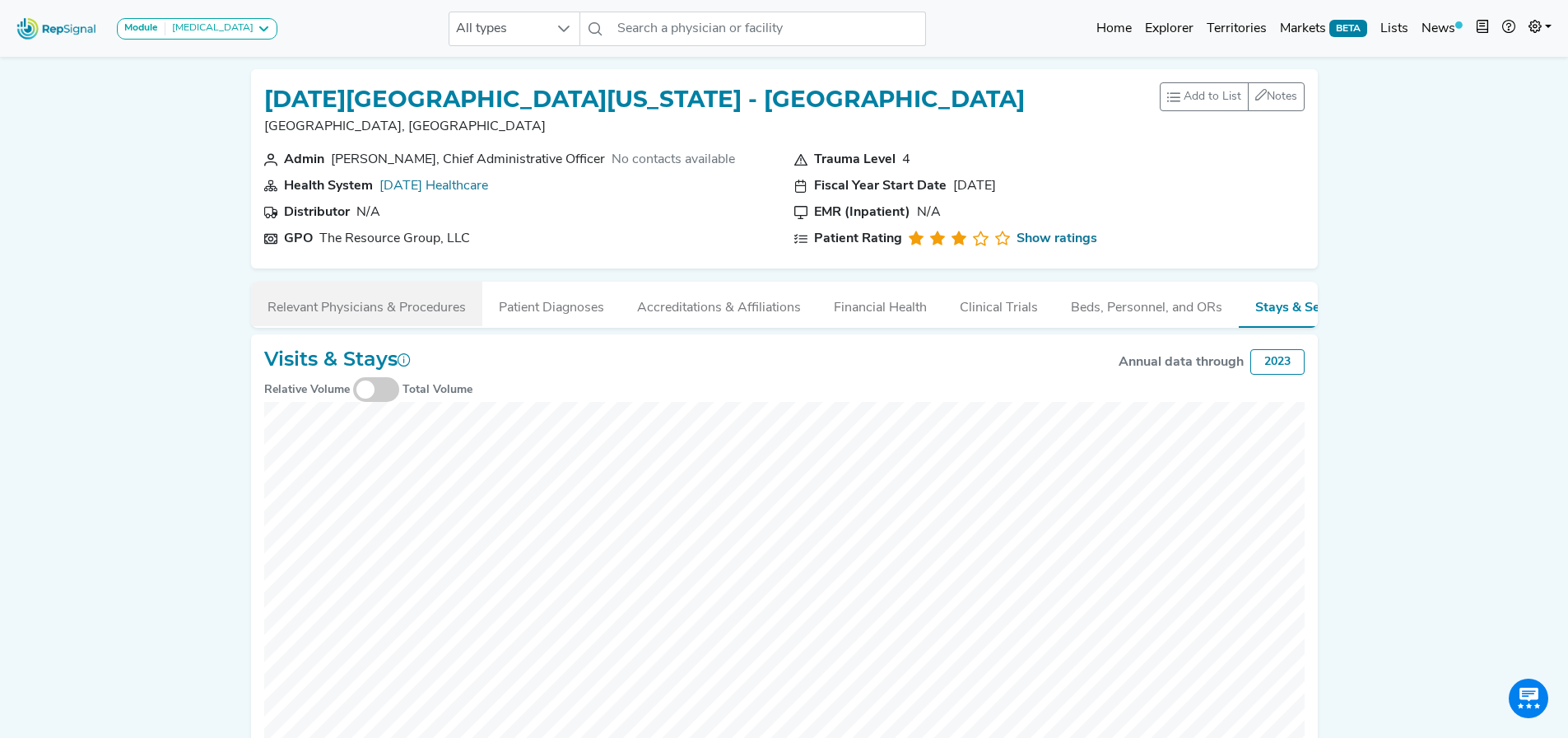
click at [316, 318] on button "Relevant Physicians & Procedures" at bounding box center [367, 303] width 232 height 44
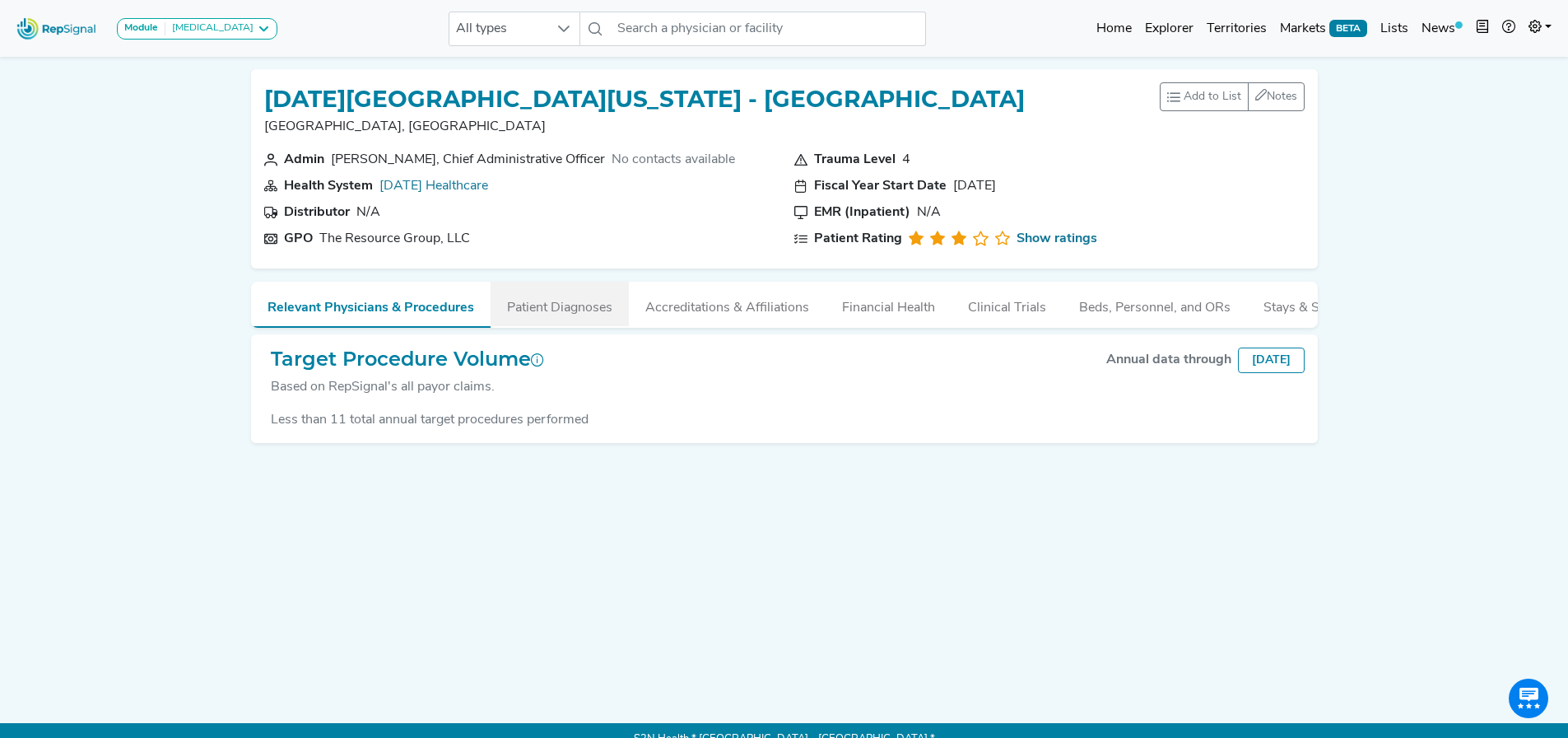
click at [504, 321] on button "Patient Diagnoses" at bounding box center [560, 303] width 139 height 44
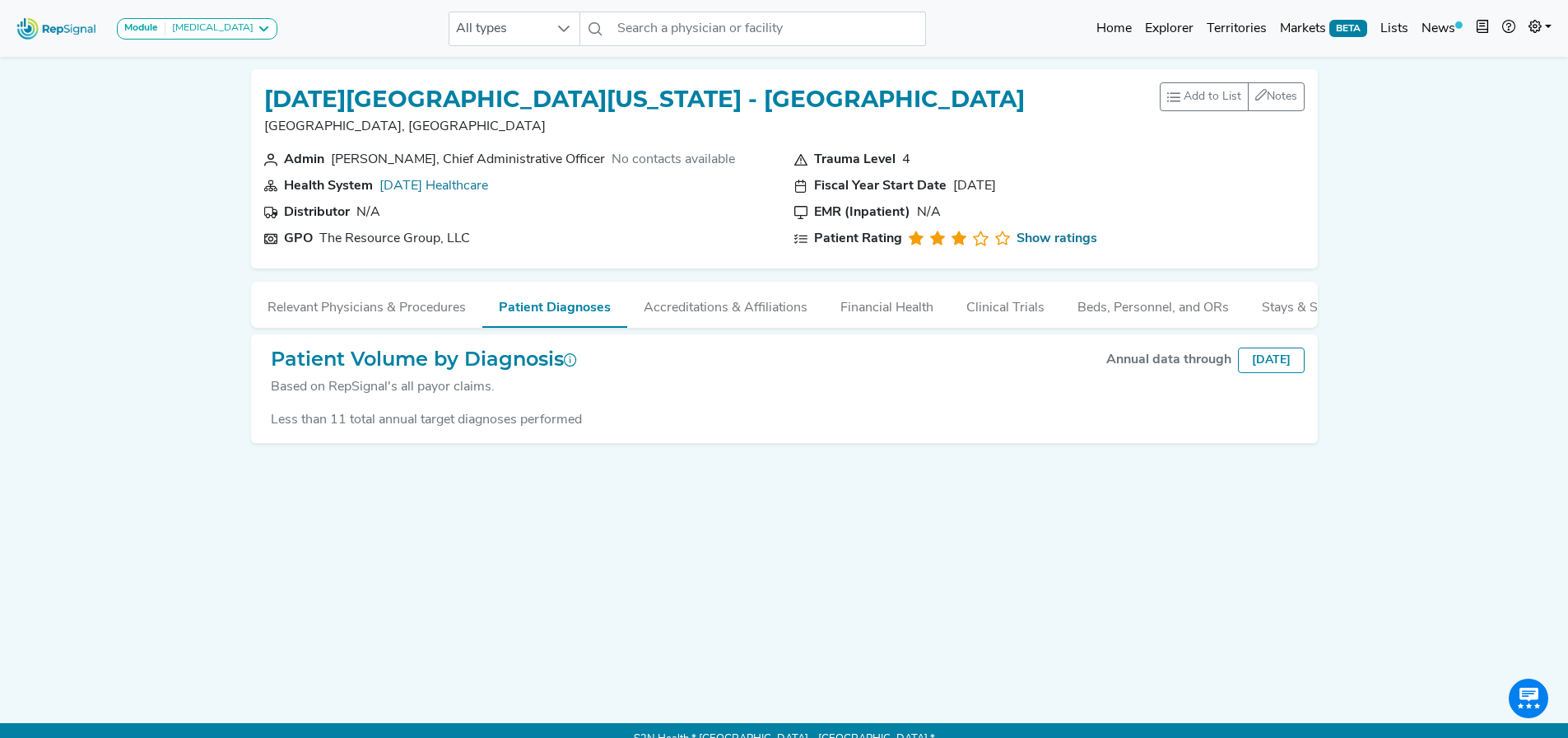
click at [235, 42] on div "Module Bronchoscopy Bronchoscopy Disposable Bronchoscope SBRT SPE TTNA Thoracic…" at bounding box center [146, 28] width 274 height 43
click at [220, 28] on div "Bronchoscopy" at bounding box center [209, 29] width 88 height 13
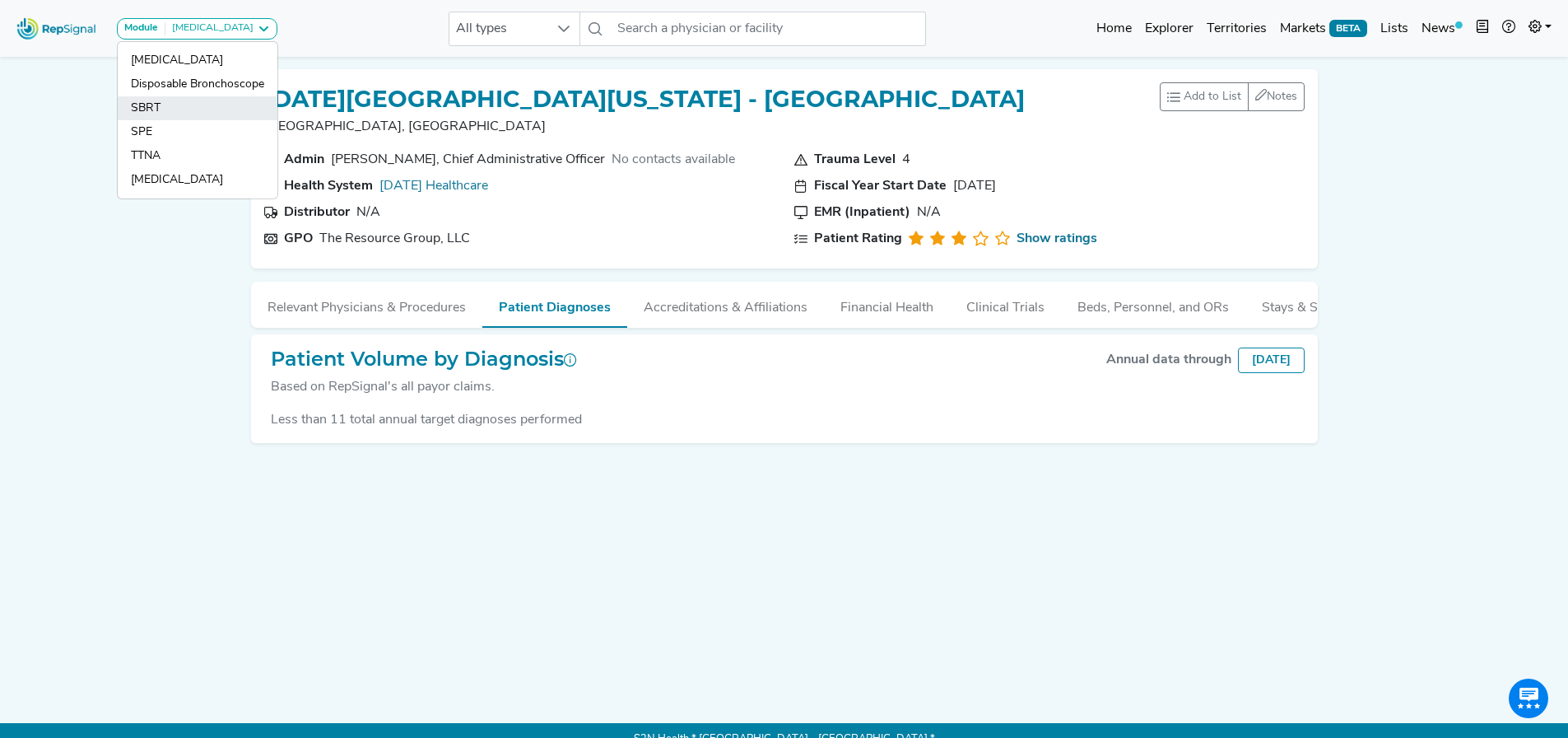
click at [204, 121] on link "SBRT" at bounding box center [198, 132] width 160 height 24
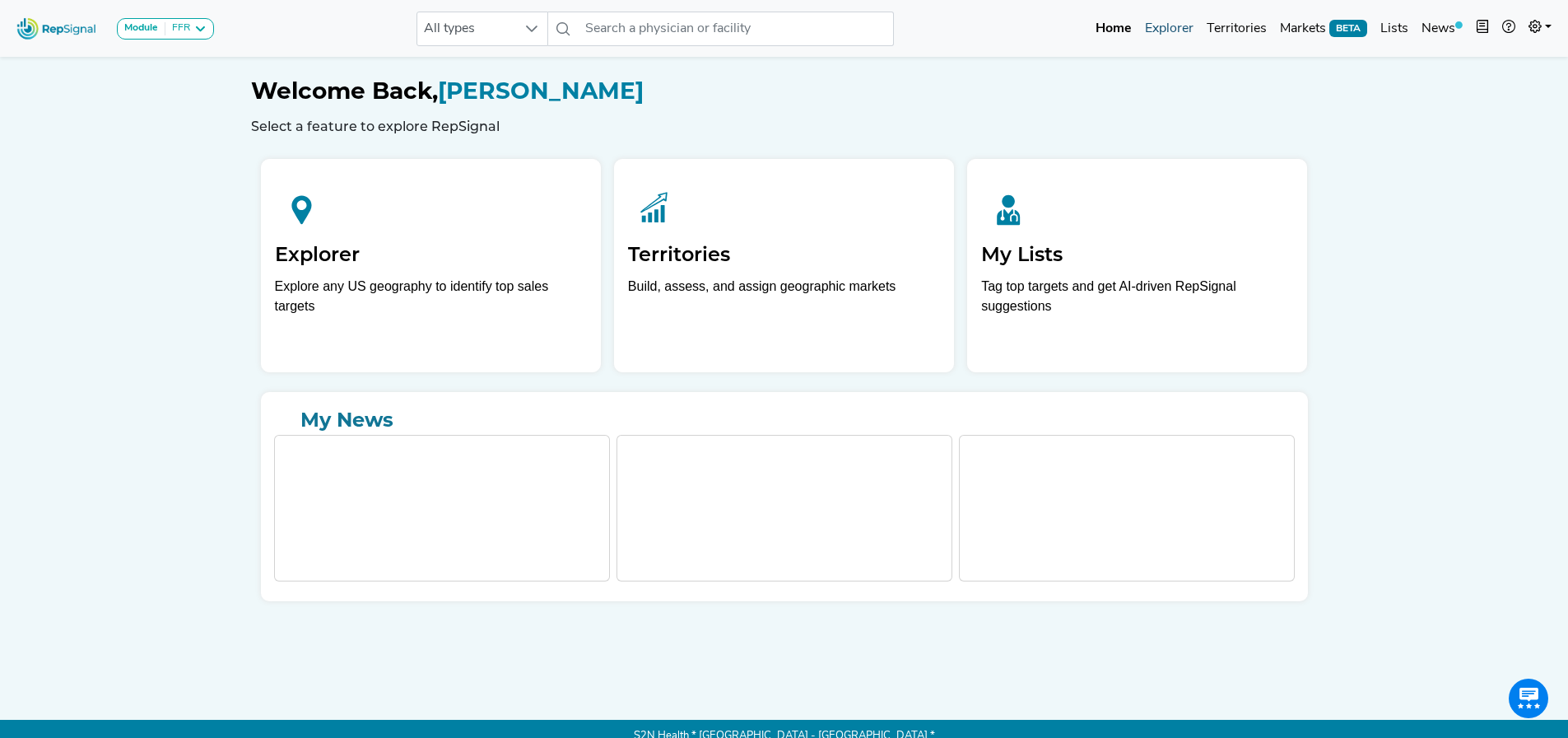
click at [1185, 25] on link "Explorer" at bounding box center [1169, 28] width 62 height 33
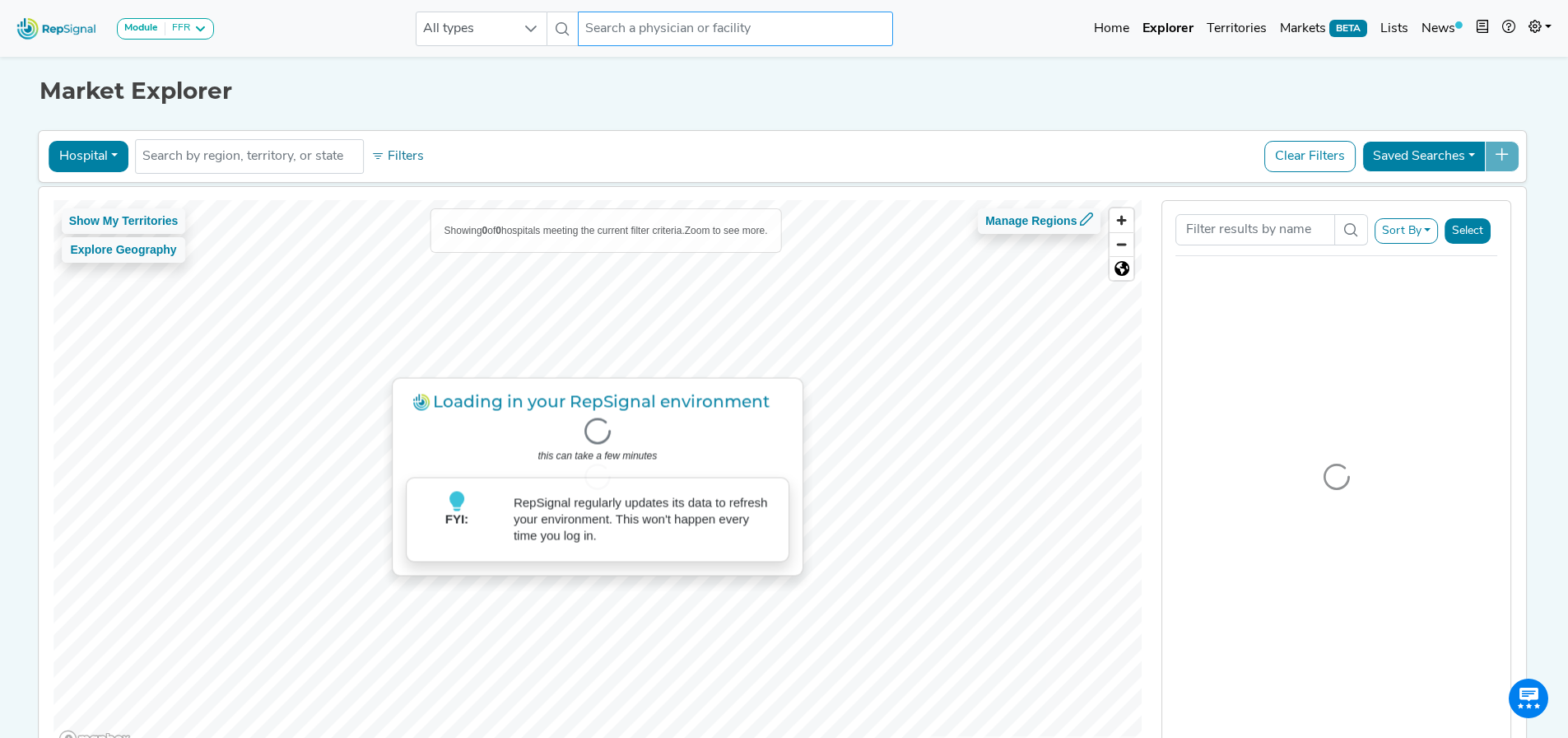
click at [662, 22] on input "text" at bounding box center [735, 28] width 315 height 35
paste input "[DATE][GEOGRAPHIC_DATA][US_STATE]"
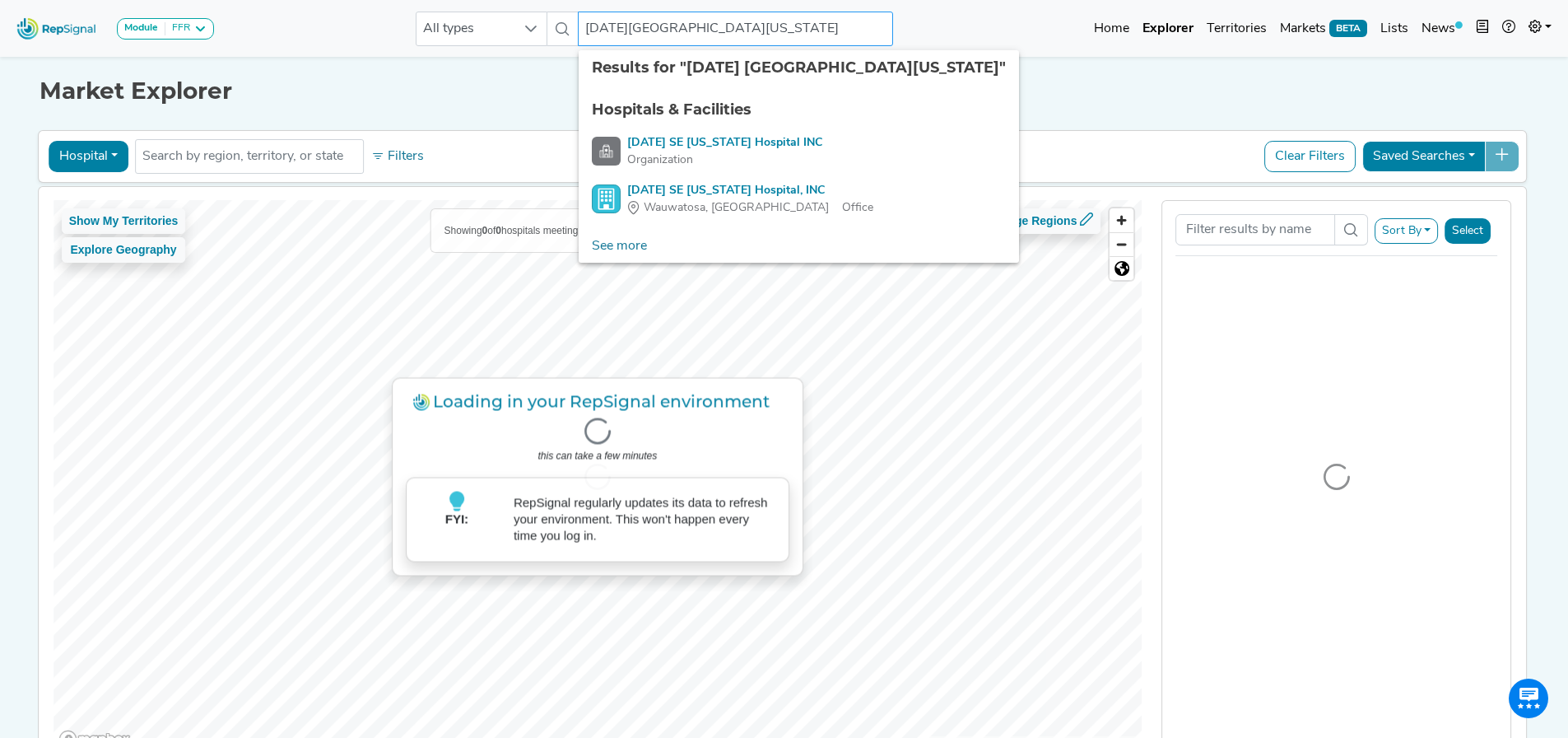
type input "[DATE][GEOGRAPHIC_DATA][US_STATE]"
click at [1023, 122] on div "Market Explorer Hospital Physician Hospital ASC Office Health System No results…" at bounding box center [784, 410] width 1086 height 714
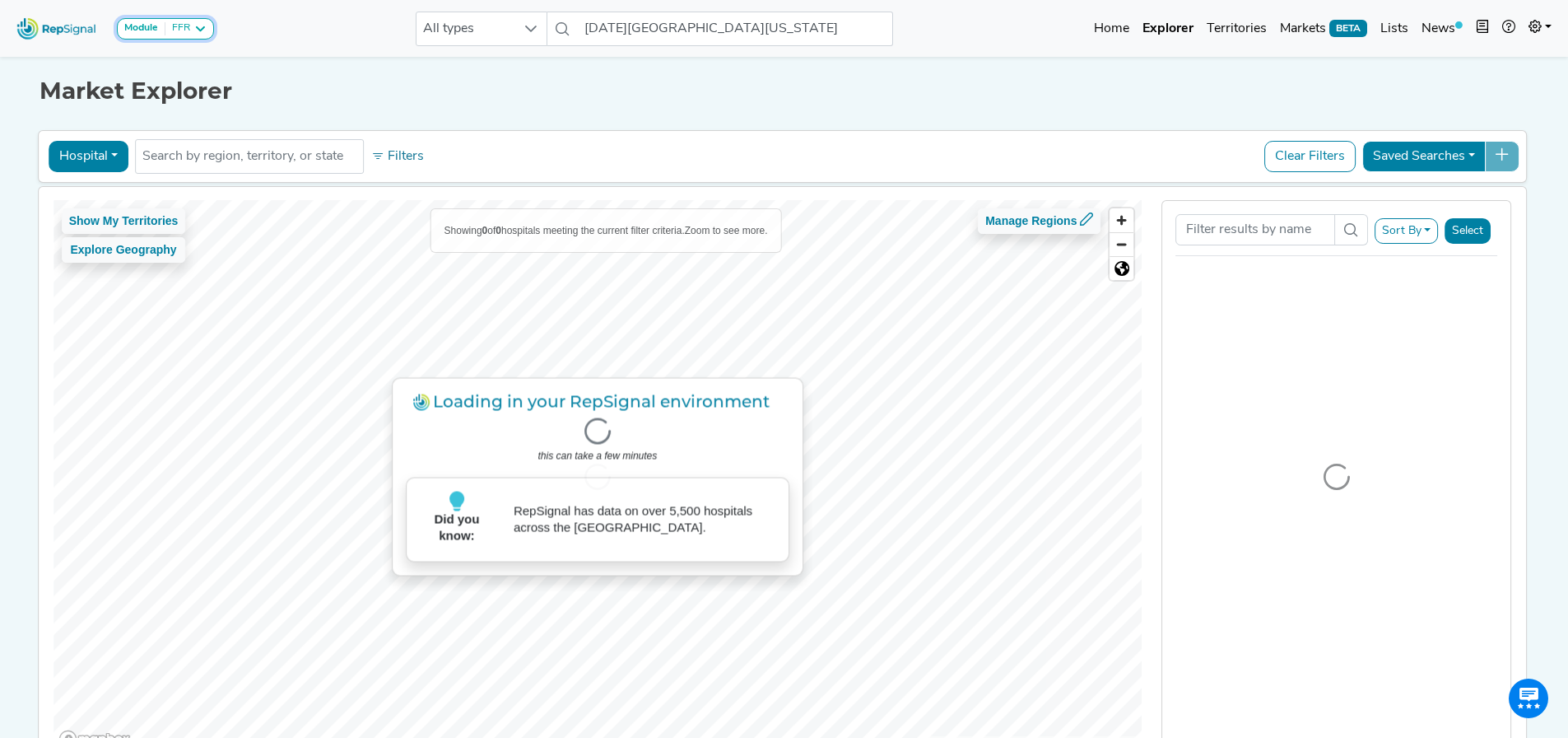
click at [177, 35] on div "FFR" at bounding box center [178, 29] width 24 height 13
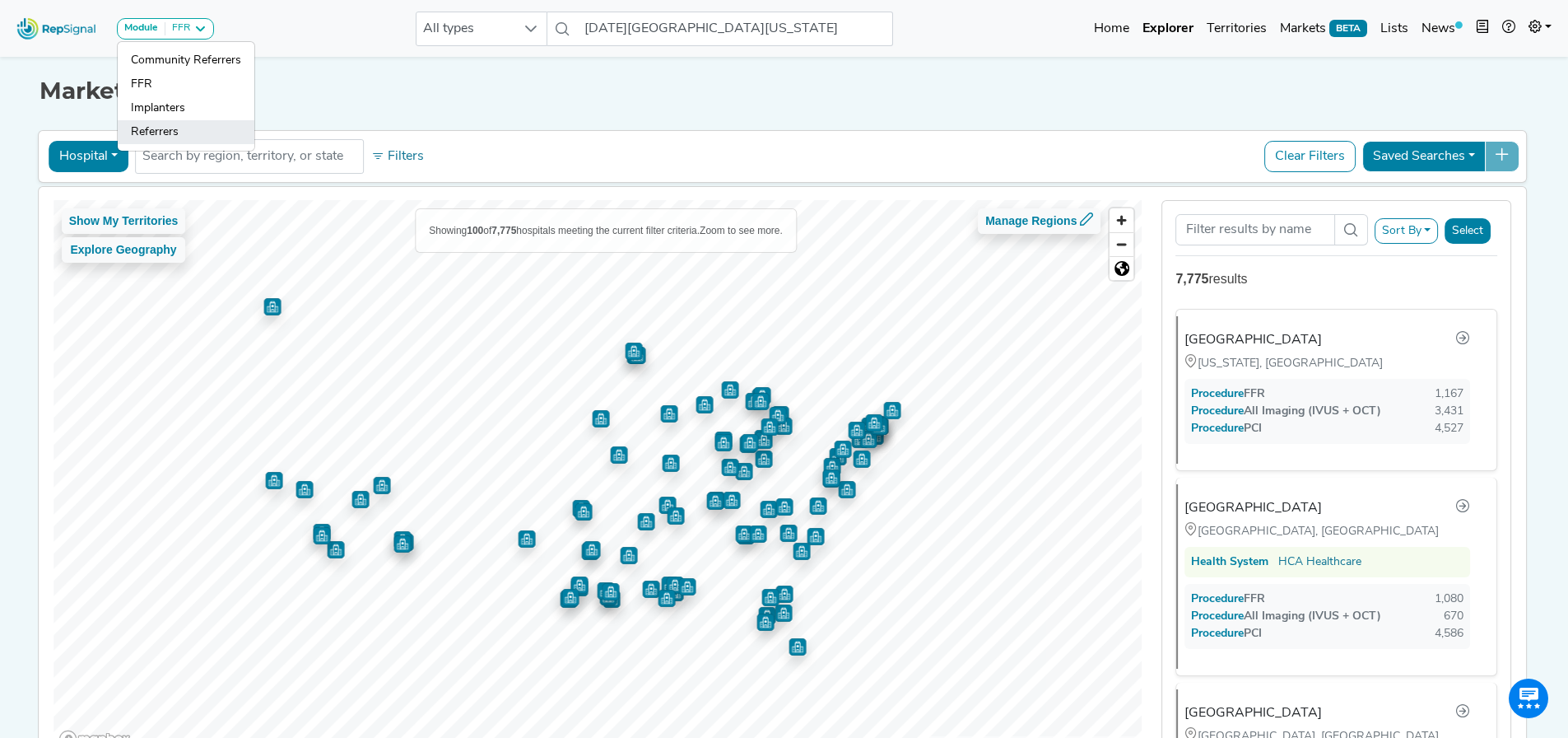
click at [177, 128] on link "Referrers" at bounding box center [186, 132] width 137 height 24
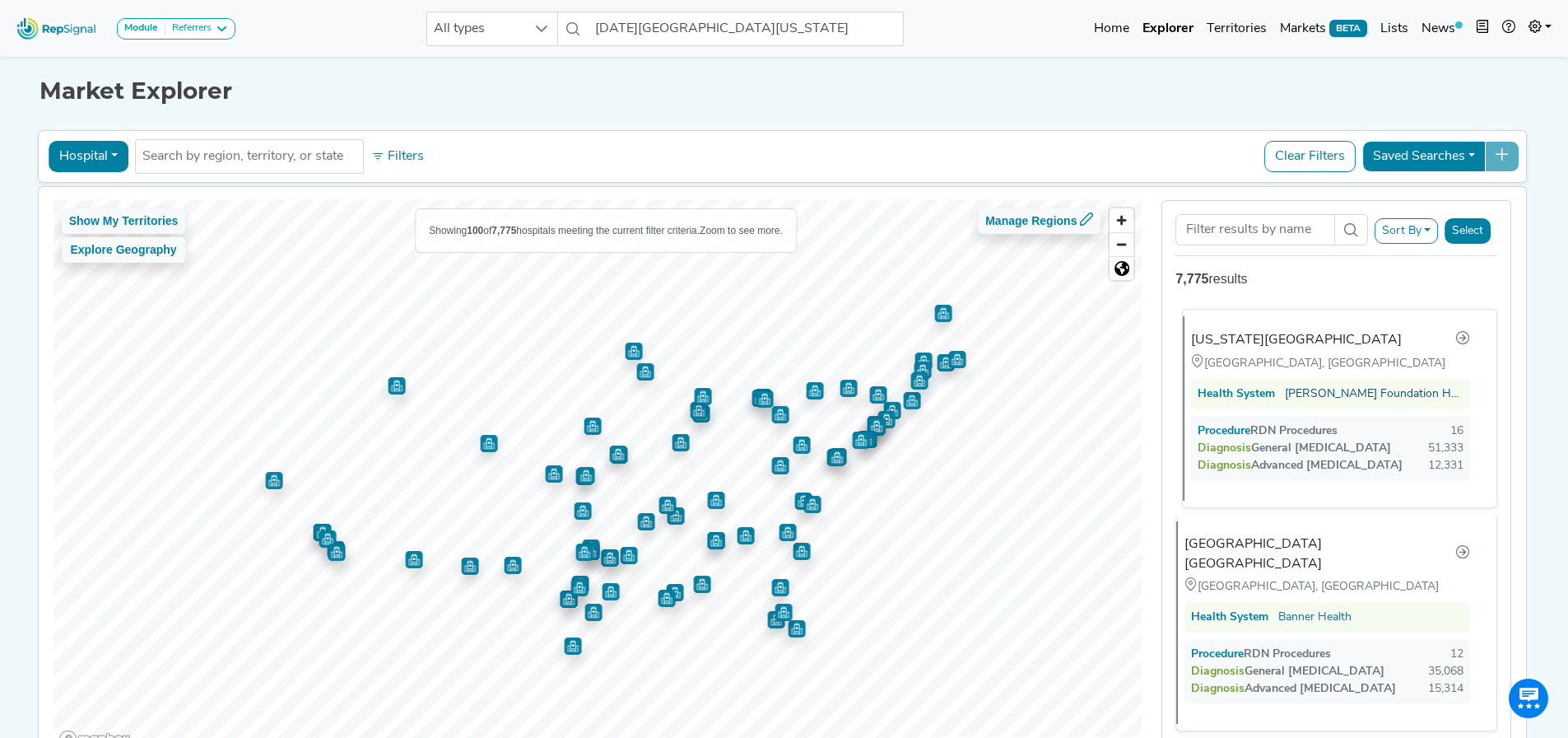
click at [1340, 401] on link "Kaiser Foundation Hospitals" at bounding box center [1375, 394] width 179 height 17
click at [1274, 351] on div "Virginia Hospital Center Arlington, VA Health System Kaiser Foundation Hospital…" at bounding box center [1333, 409] width 301 height 185
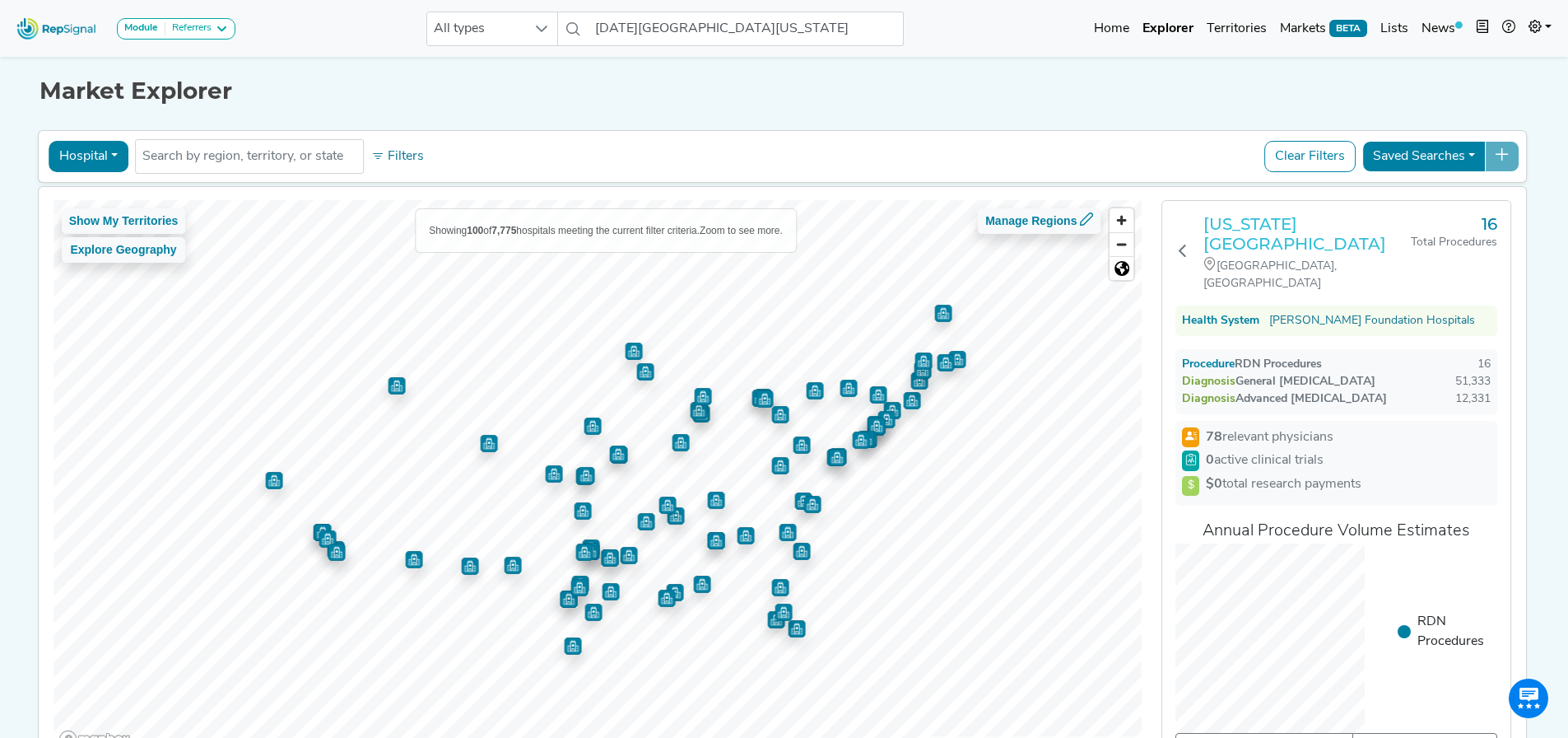
click at [1266, 225] on h3 "[US_STATE][GEOGRAPHIC_DATA]" at bounding box center [1307, 234] width 207 height 40
click at [1254, 228] on h3 "[US_STATE][GEOGRAPHIC_DATA]" at bounding box center [1307, 234] width 207 height 40
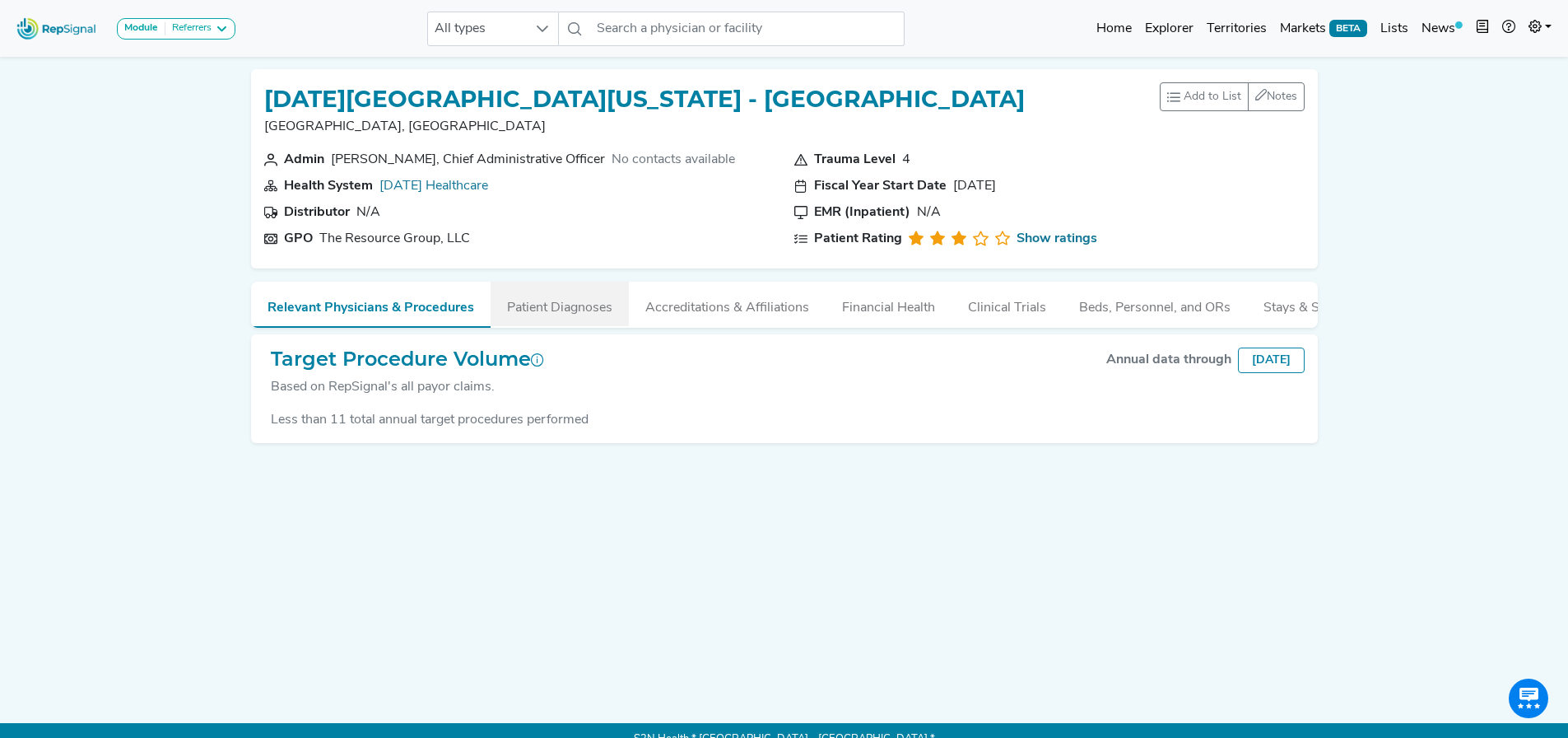
click at [551, 317] on button "Patient Diagnoses" at bounding box center [560, 303] width 139 height 44
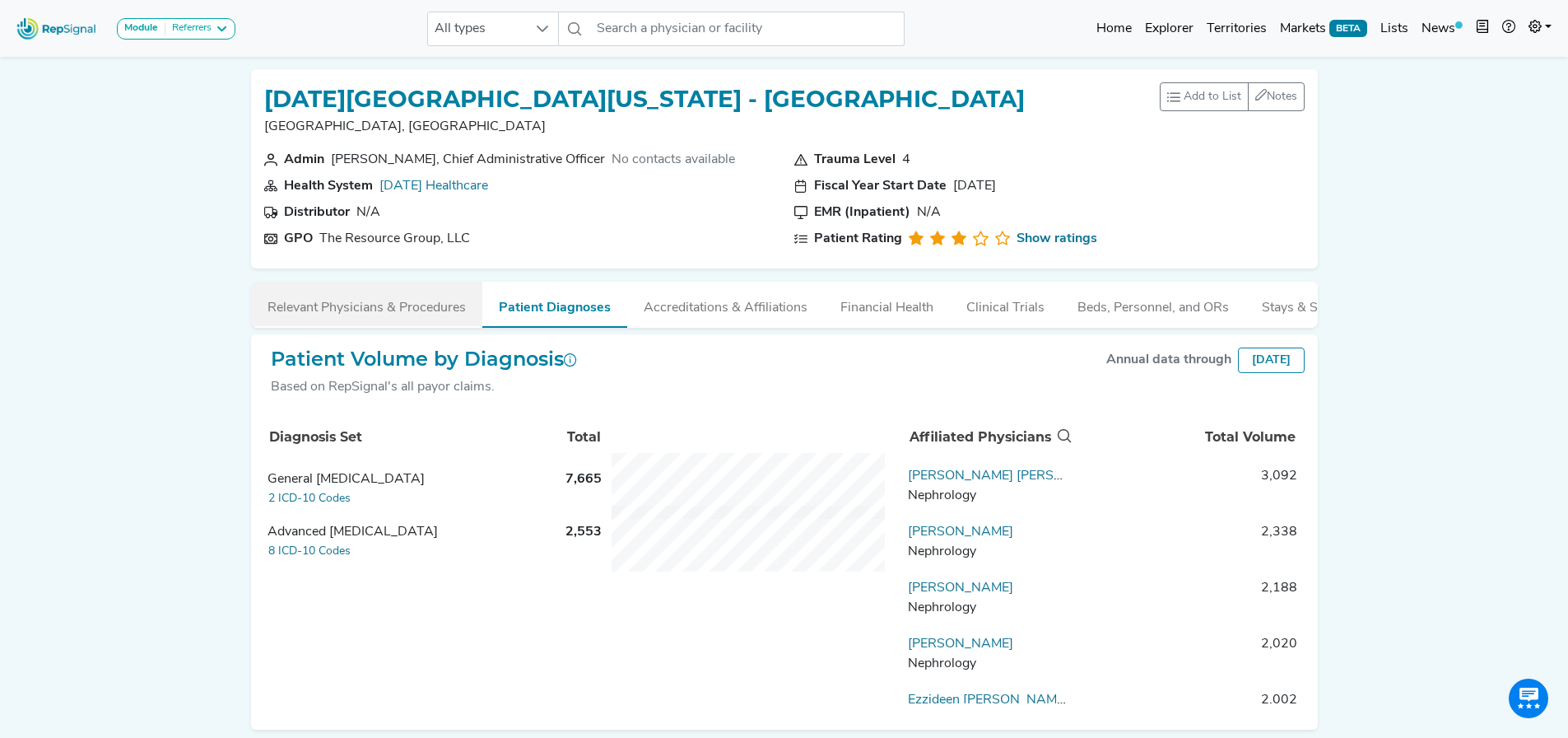
click at [440, 315] on button "Relevant Physicians & Procedures" at bounding box center [367, 303] width 232 height 44
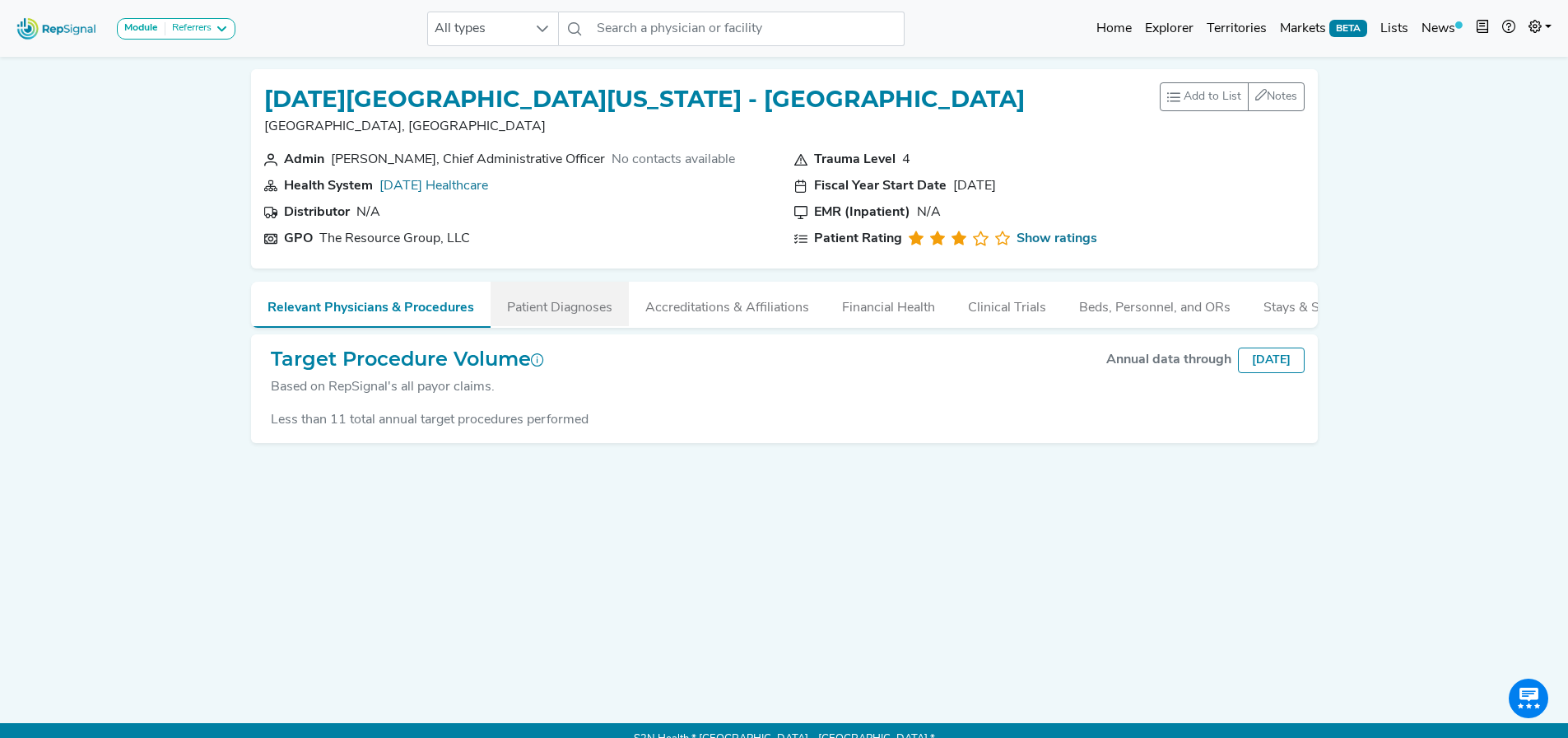
click at [542, 312] on button "Patient Diagnoses" at bounding box center [560, 303] width 139 height 44
click at [558, 299] on button "Patient Diagnoses" at bounding box center [560, 303] width 139 height 44
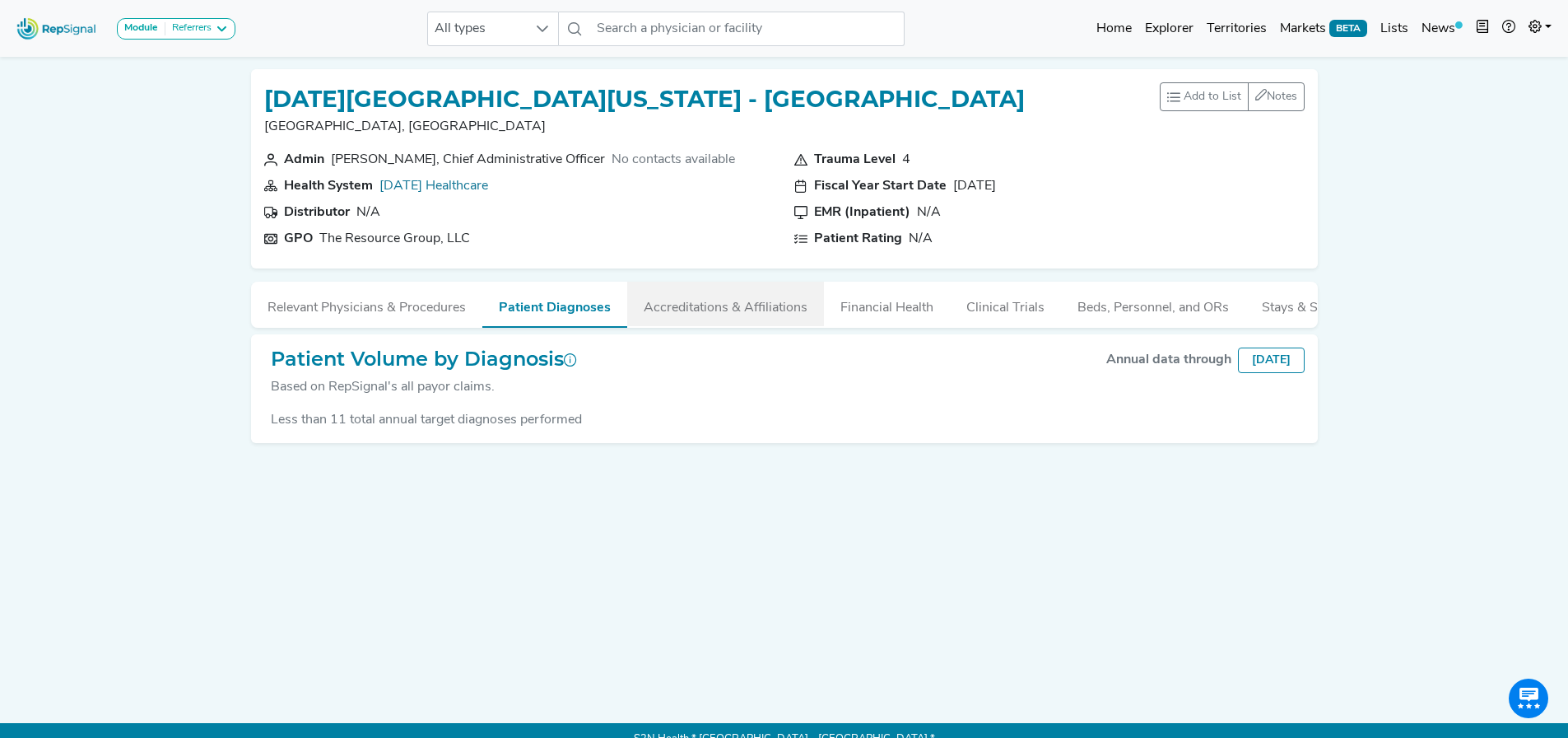
click at [655, 302] on button "Accreditations & Affiliations" at bounding box center [726, 303] width 197 height 44
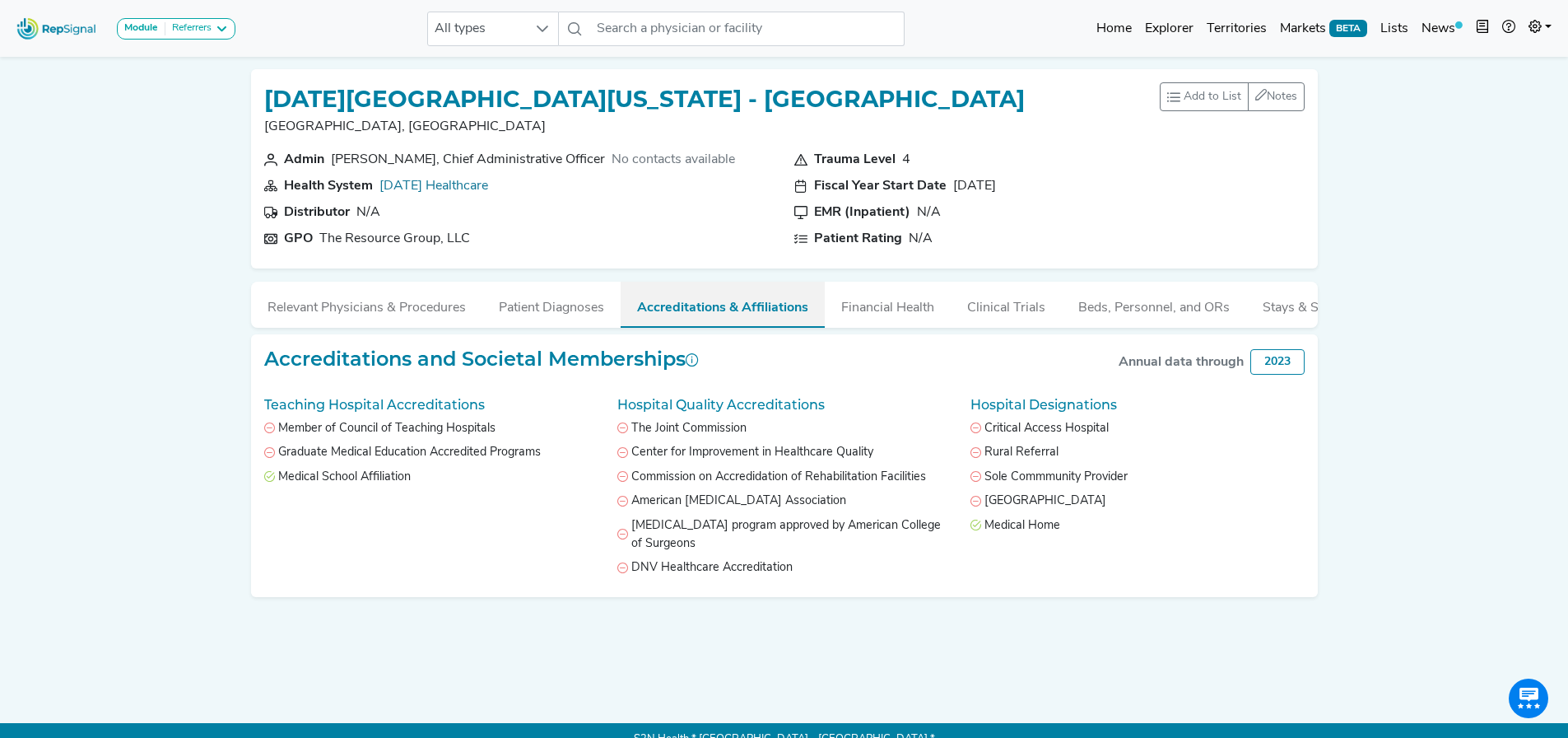
drag, startPoint x: 813, startPoint y: 304, endPoint x: 962, endPoint y: 303, distance: 149.0
click at [818, 304] on button "Accreditations & Affiliations" at bounding box center [723, 304] width 204 height 46
click at [968, 303] on button "Clinical Trials" at bounding box center [1006, 303] width 111 height 44
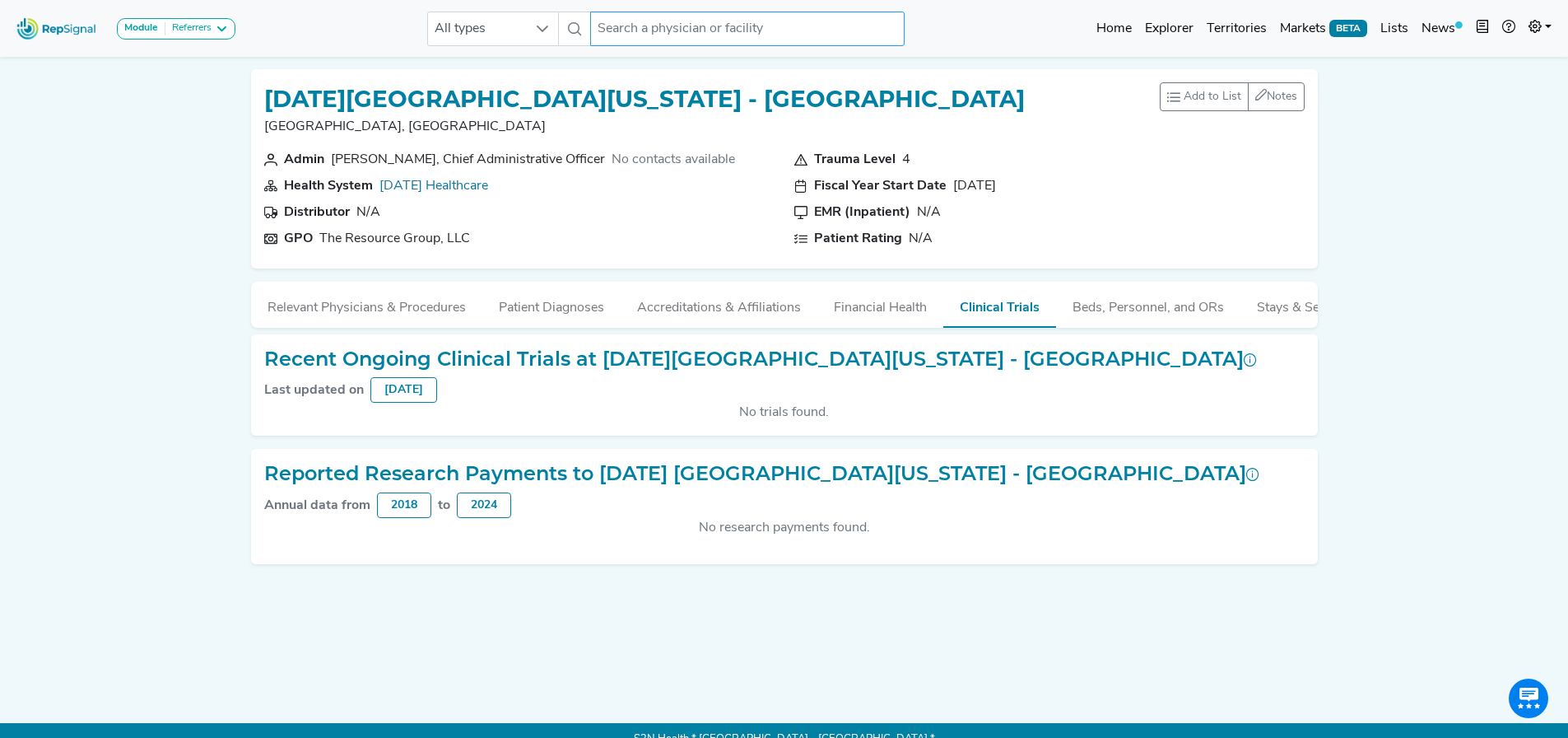
click at [680, 30] on input "text" at bounding box center [747, 28] width 315 height 35
paste input "Ascension SE Wisconsin Hospital-St. Joseph Campus"
type input "Ascension SE Wisconsin Hospital-St. Joseph Campus"
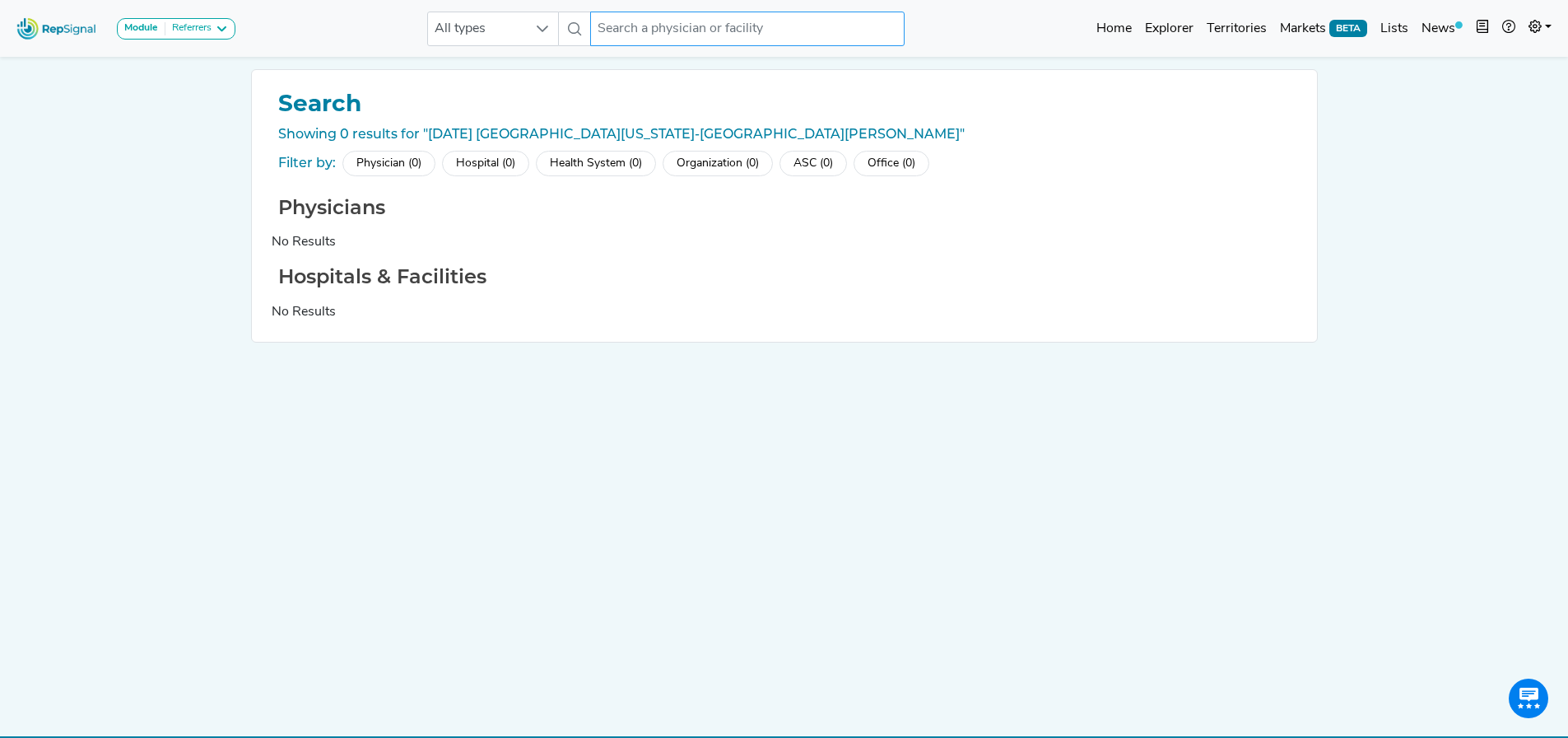
click at [642, 32] on input "text" at bounding box center [747, 28] width 315 height 35
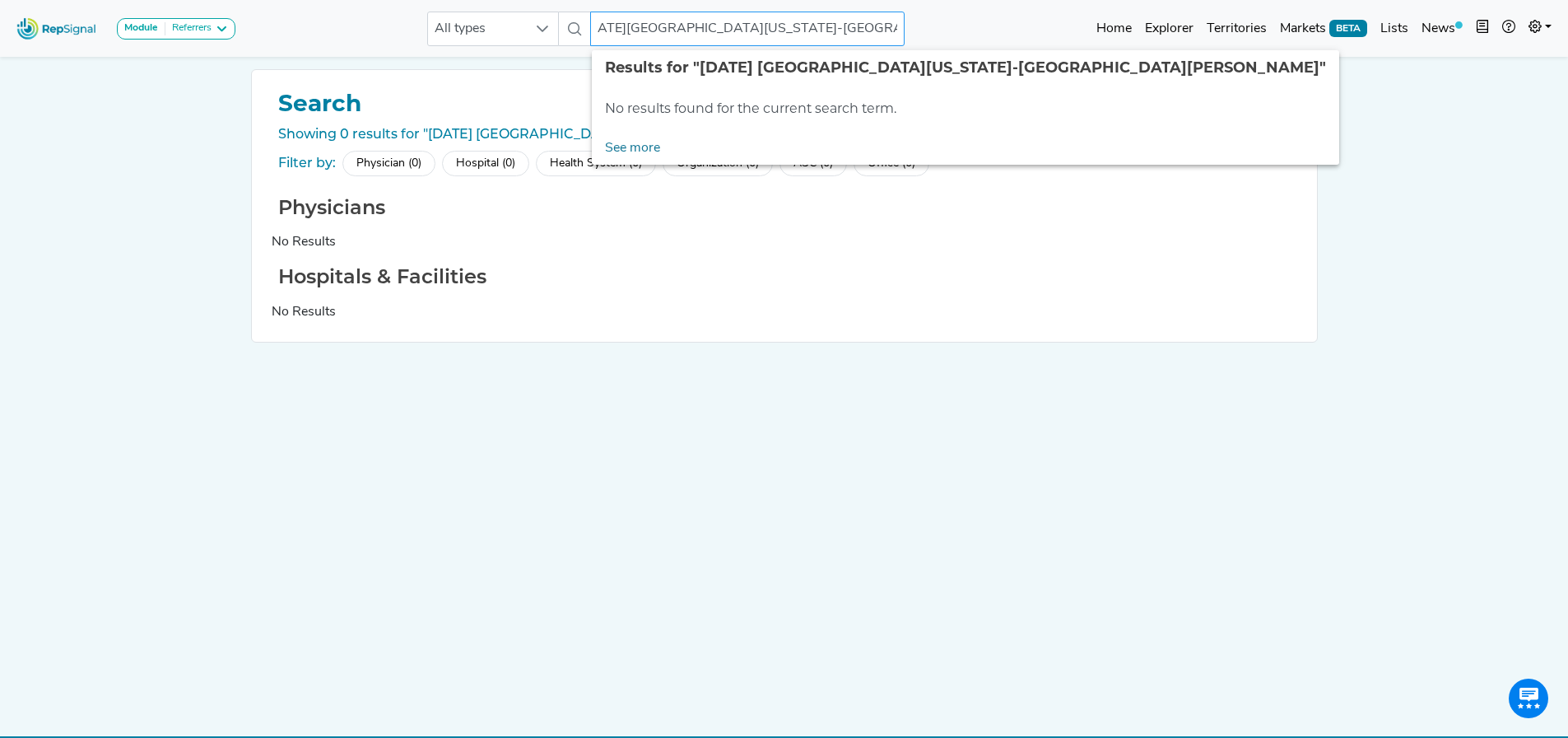
click at [780, 31] on input "Ascension SE Wisconsin Hospital-St. Joseph Campus" at bounding box center [747, 28] width 315 height 35
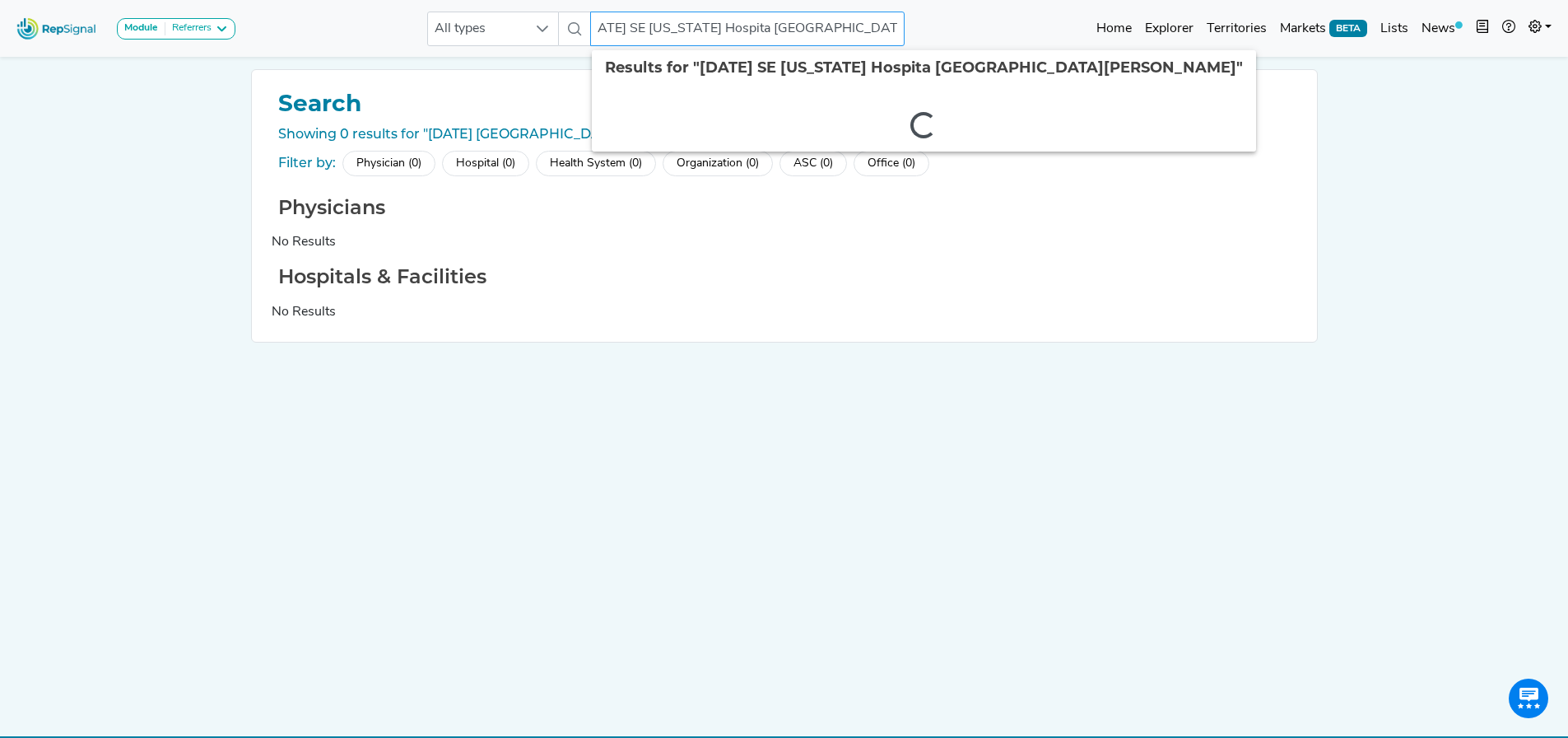
click at [791, 29] on input "Ascension SE Wisconsin Hospita l-St. Joseph Campus" at bounding box center [747, 28] width 315 height 35
click at [783, 32] on input "Ascension SE Wisconsin Hospita l-St. Joseph Campus" at bounding box center [747, 28] width 315 height 35
type input "Ascension SE Wisconsin Hospital - St. Joseph Campus"
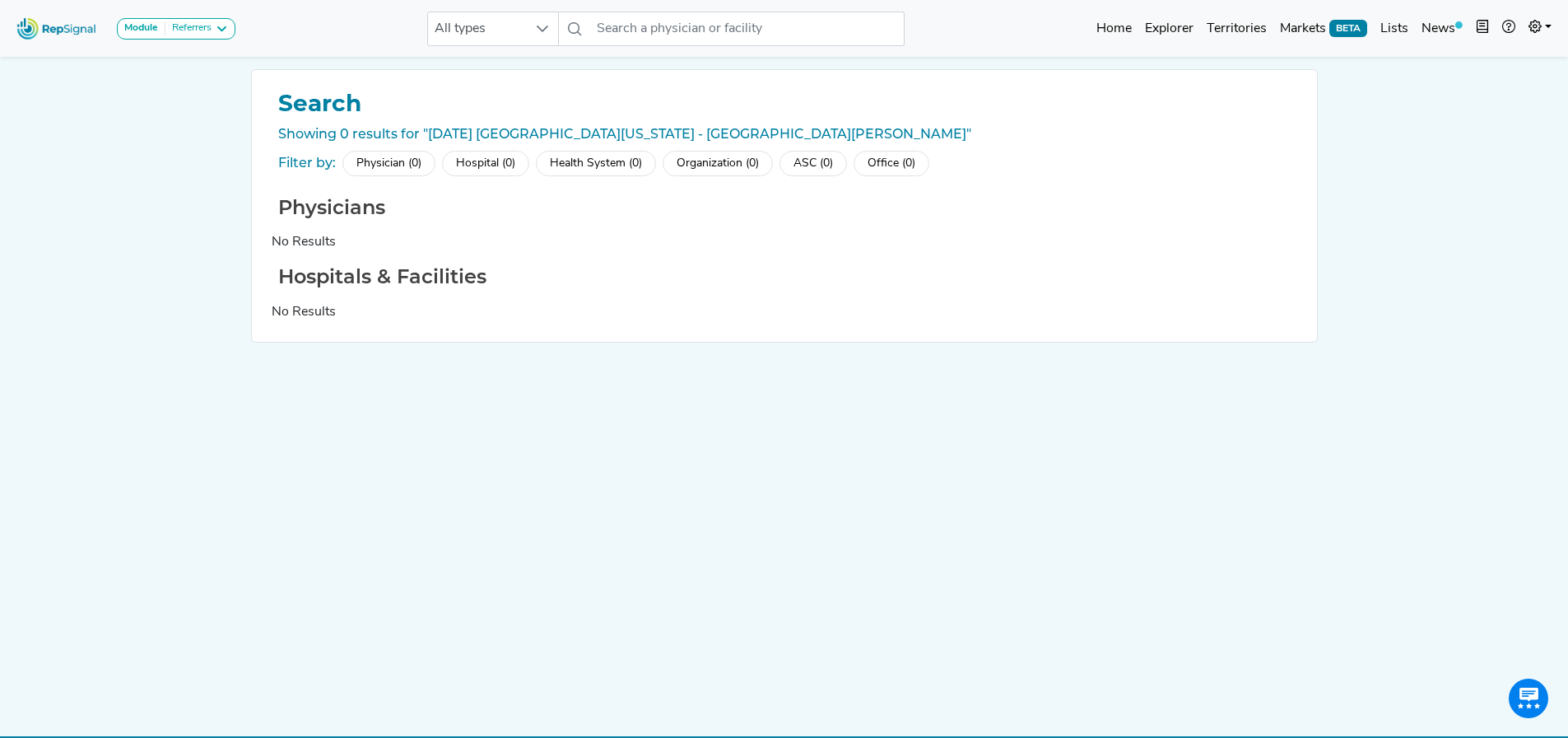
click at [494, 169] on div "Hospital (0)" at bounding box center [485, 163] width 88 height 25
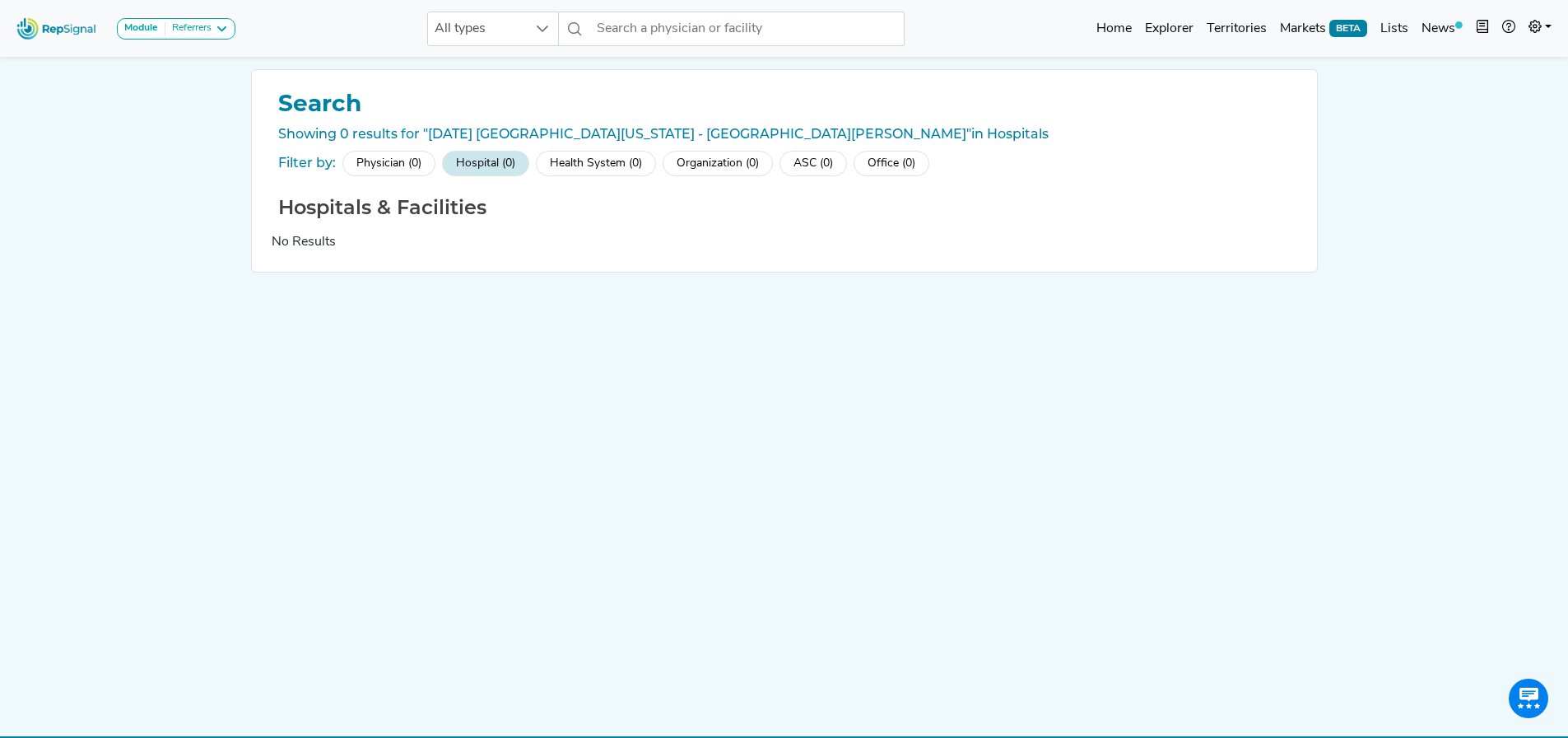
click at [602, 116] on h1 "Search" at bounding box center [784, 104] width 1026 height 28
drag, startPoint x: 662, startPoint y: 137, endPoint x: 785, endPoint y: 139, distance: 123.0
click at [785, 139] on div "Showing 0 results for "Ascension SE Wisconsin Hospital - St. Joseph Campus" in …" at bounding box center [784, 134] width 1026 height 20
copy div "St. Joseph Campus"
click at [782, 37] on input "text" at bounding box center [747, 28] width 315 height 35
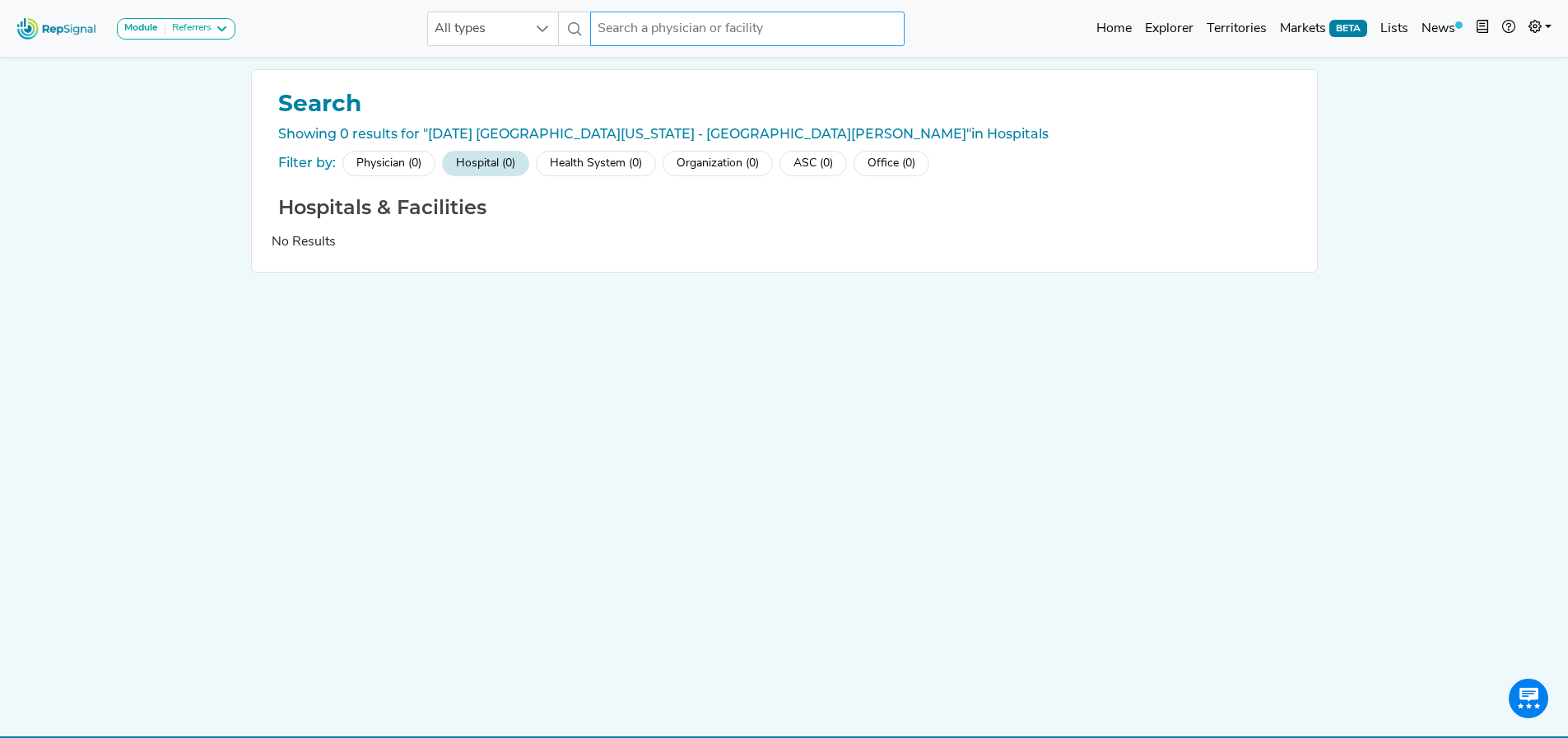
paste input "St. Joseph Campus"
type input "St. Joseph Campus"
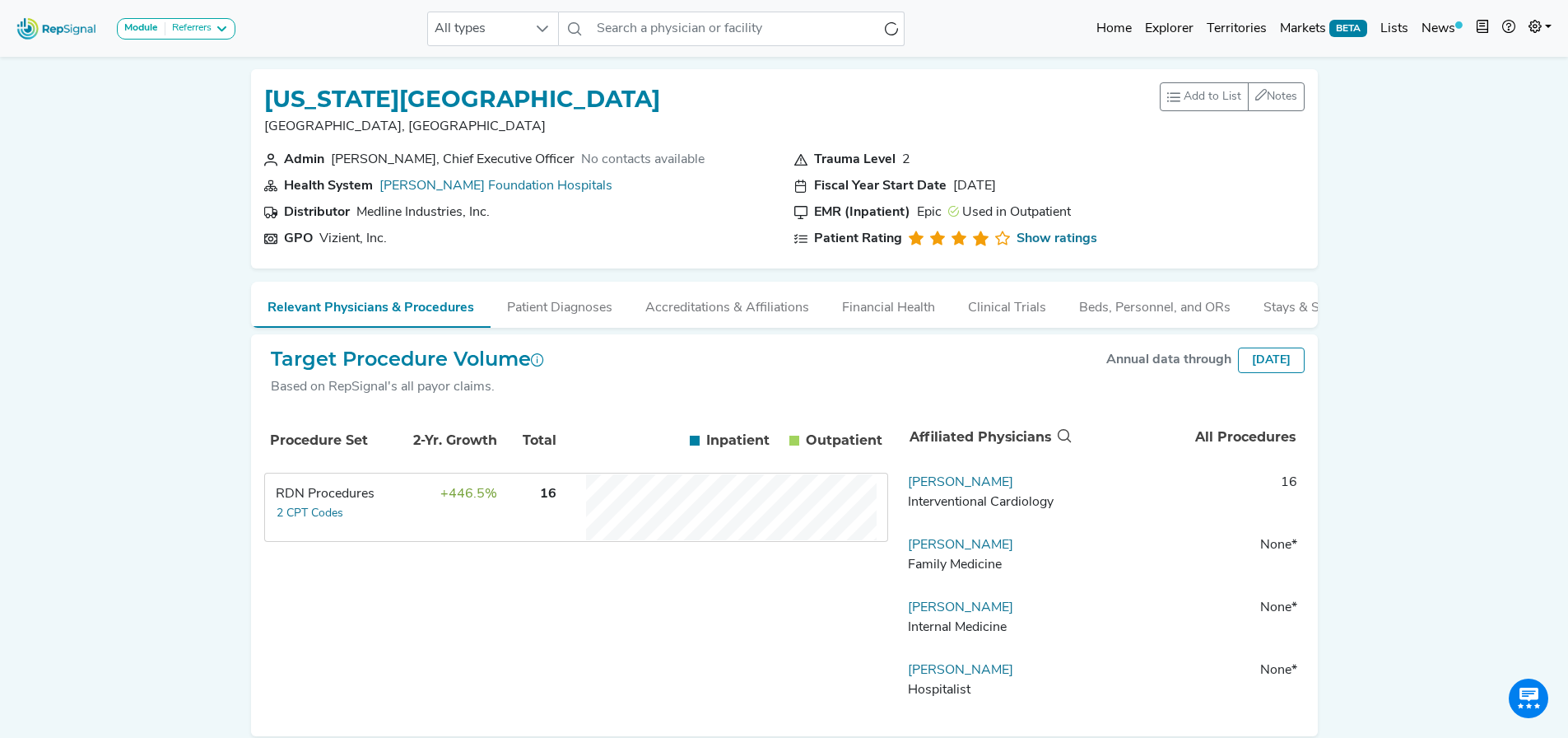
click at [647, 24] on input "text" at bounding box center [747, 28] width 315 height 35
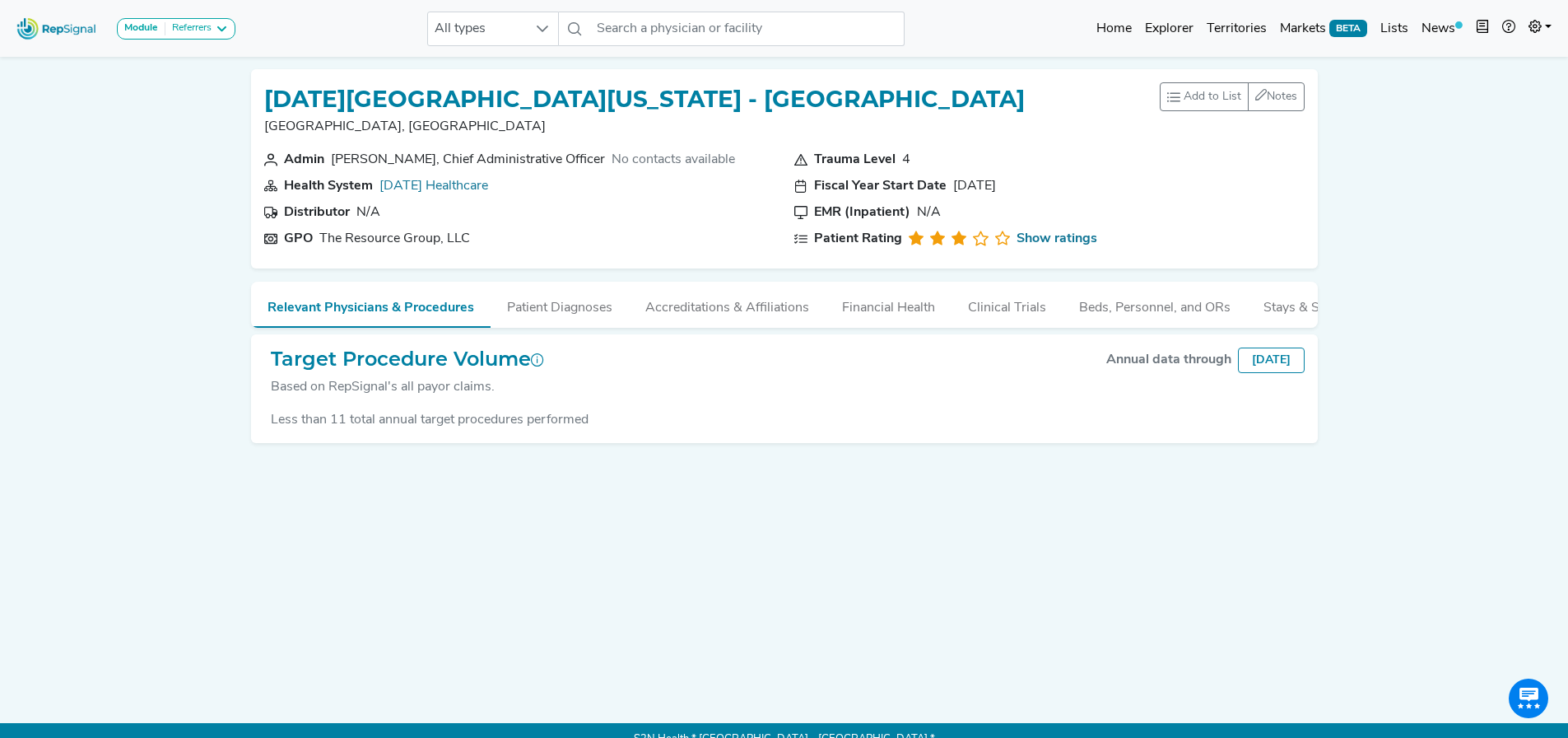
drag, startPoint x: 388, startPoint y: 86, endPoint x: 1028, endPoint y: 57, distance: 640.7
click at [1028, 57] on div "[DATE][GEOGRAPHIC_DATA][US_STATE] - [GEOGRAPHIC_DATA], [GEOGRAPHIC_DATA] Add to…" at bounding box center [784, 161] width 1080 height 212
click at [598, 4] on nav "Module Referrers Community Referrers FFR Implanters Referrers All types No resu…" at bounding box center [784, 28] width 1568 height 57
click at [633, 25] on input "text" at bounding box center [747, 28] width 315 height 35
paste input "[DATE][GEOGRAPHIC_DATA][US_STATE] - [GEOGRAPHIC_DATA]"
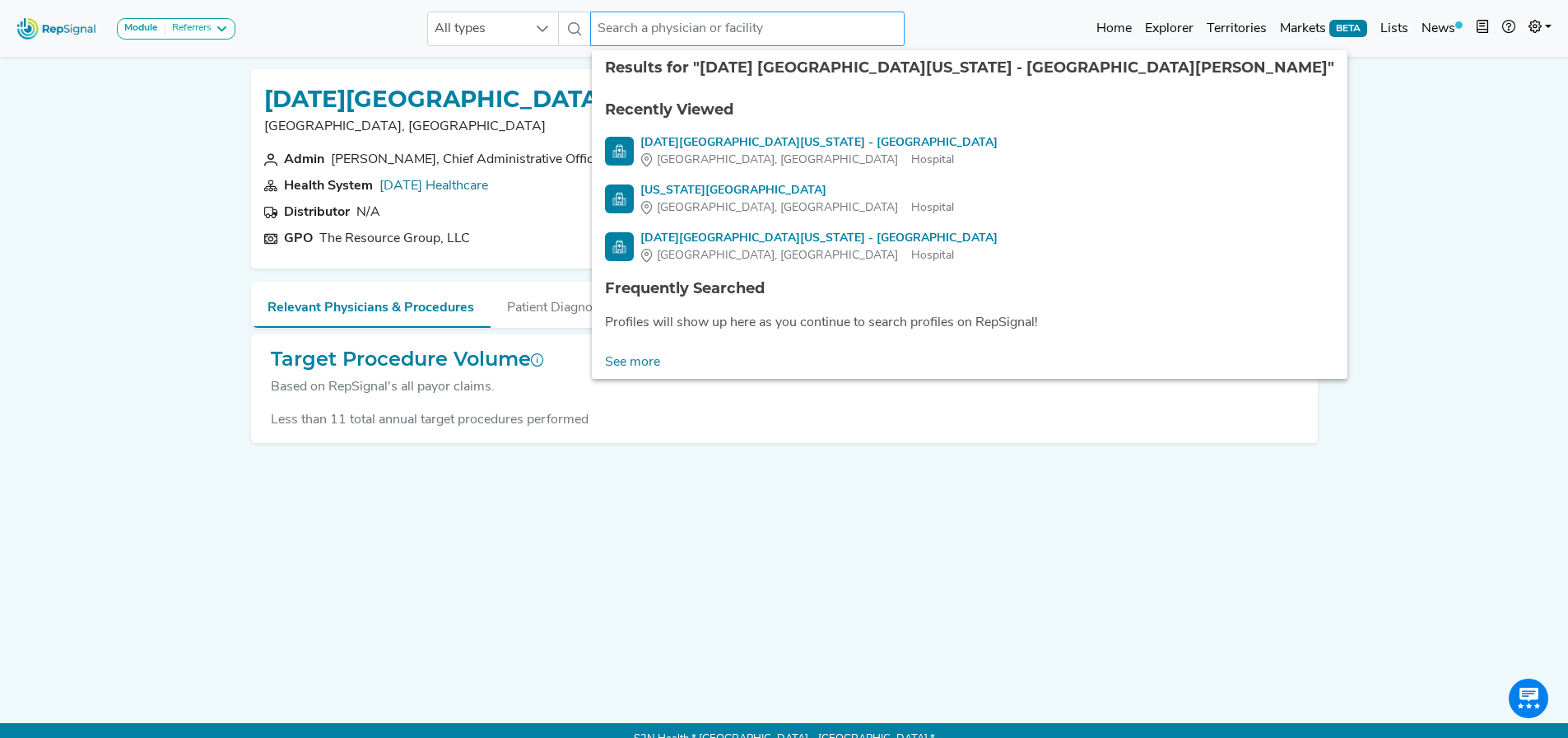
type input "[DATE][GEOGRAPHIC_DATA][US_STATE] - [GEOGRAPHIC_DATA]"
